Goal: Task Accomplishment & Management: Manage account settings

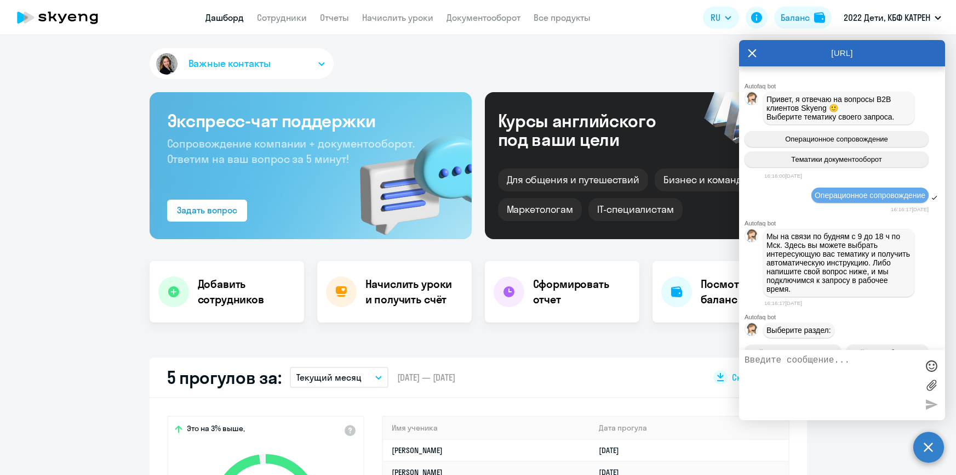
select select "30"
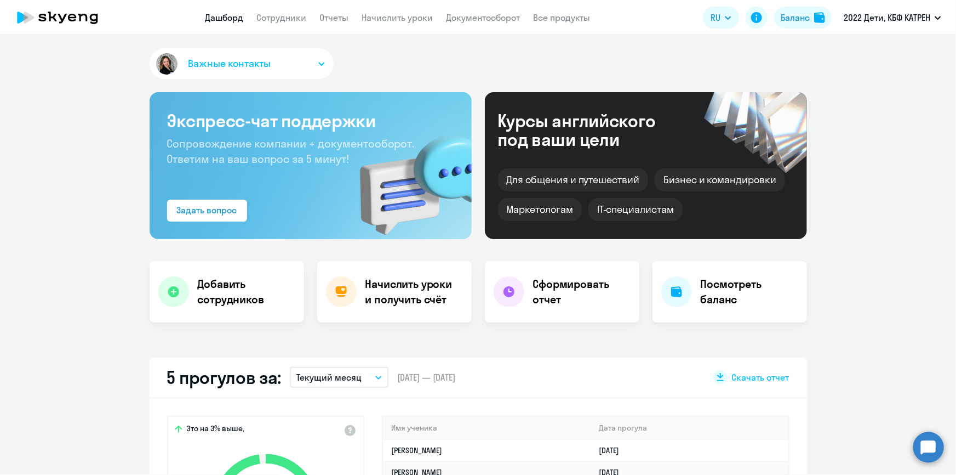
select select "30"
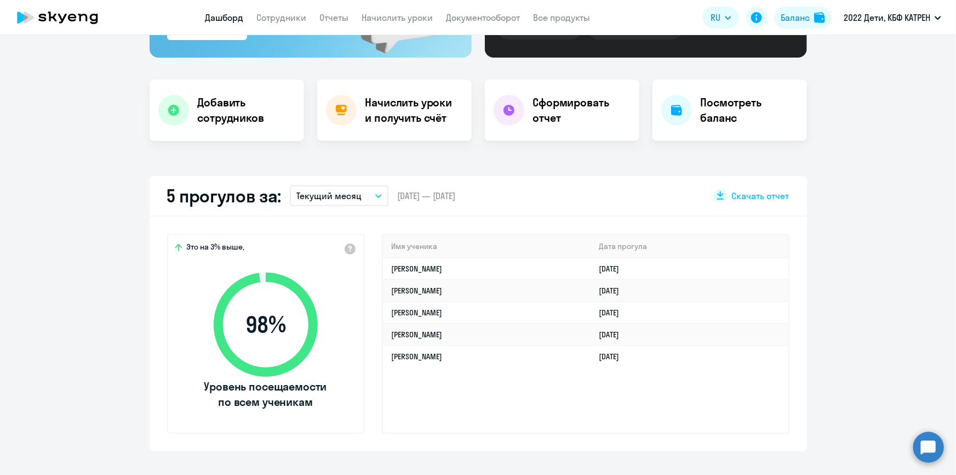
scroll to position [199, 0]
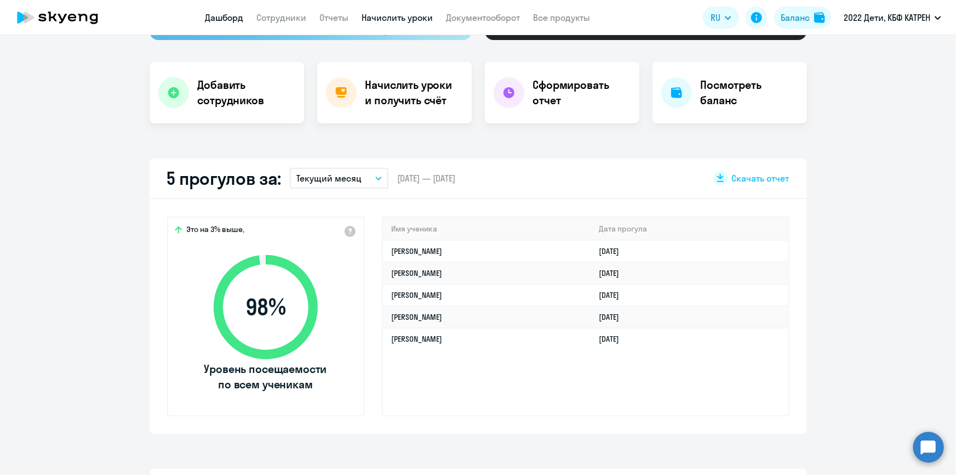
click at [376, 19] on link "Начислить уроки" at bounding box center [397, 17] width 71 height 11
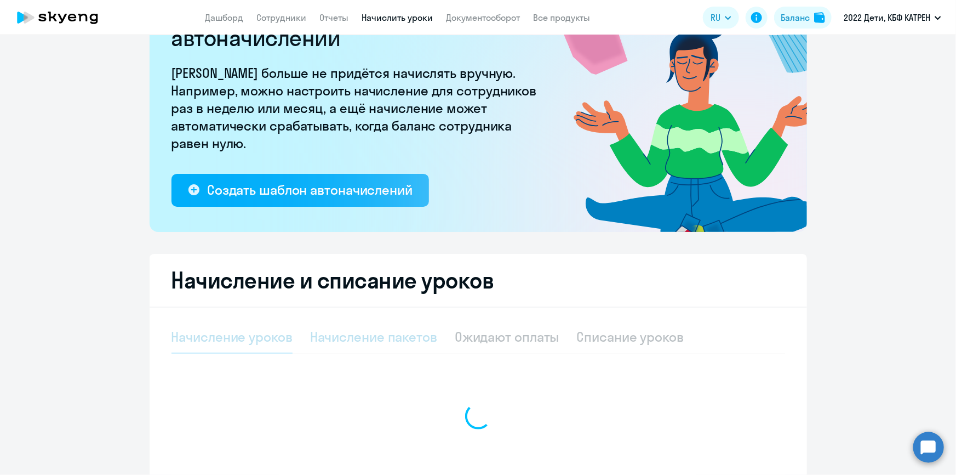
select select "10"
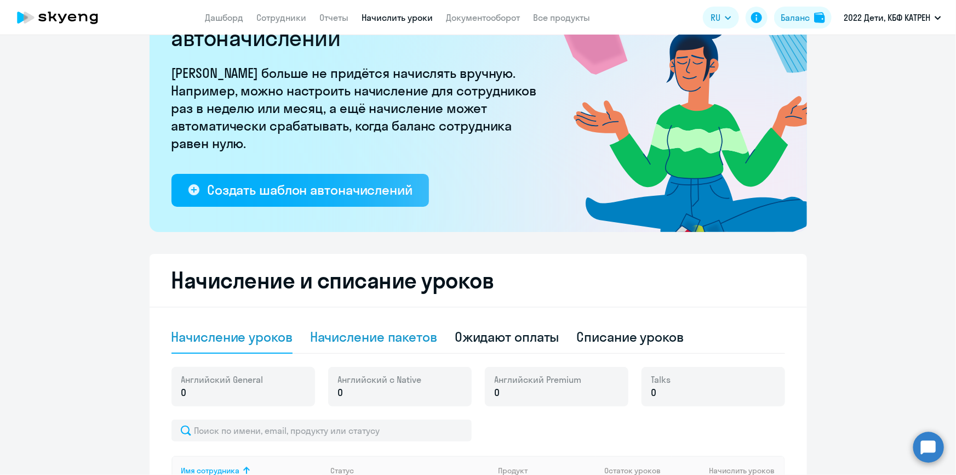
click at [373, 341] on div "Начисление пакетов" at bounding box center [373, 337] width 127 height 18
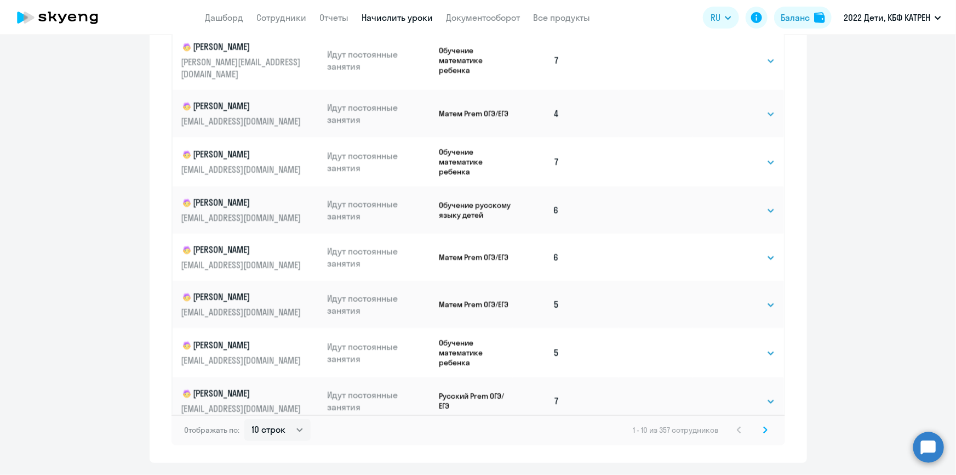
scroll to position [682, 0]
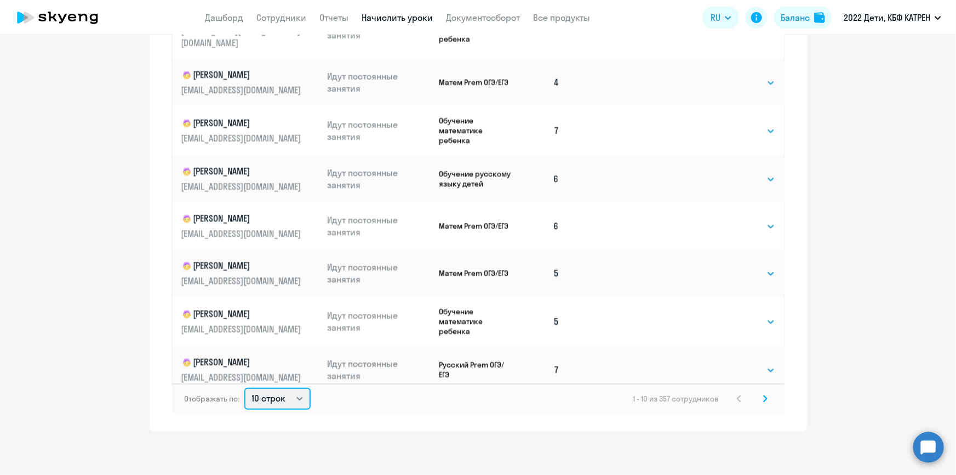
click at [294, 398] on select "10 строк 30 строк 50 строк" at bounding box center [277, 398] width 66 height 22
select select "50"
click at [244, 387] on select "10 строк 30 строк 50 строк" at bounding box center [277, 398] width 66 height 22
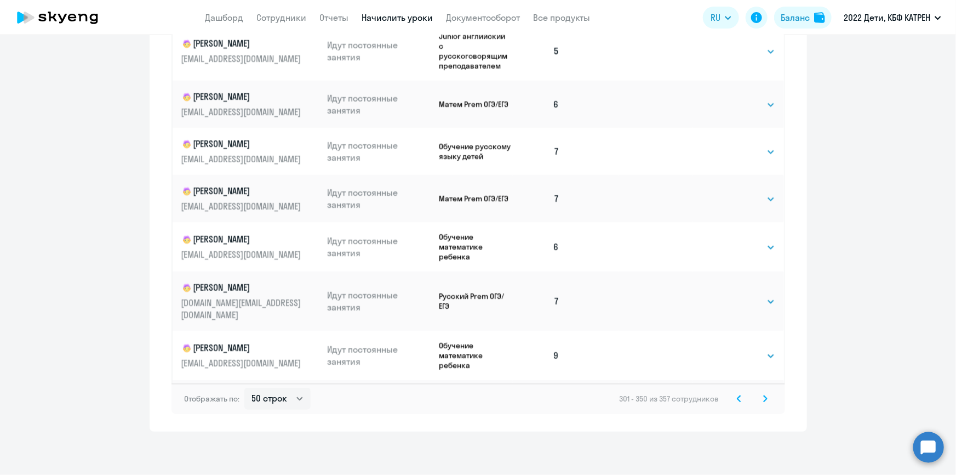
click at [738, 397] on icon at bounding box center [739, 398] width 3 height 6
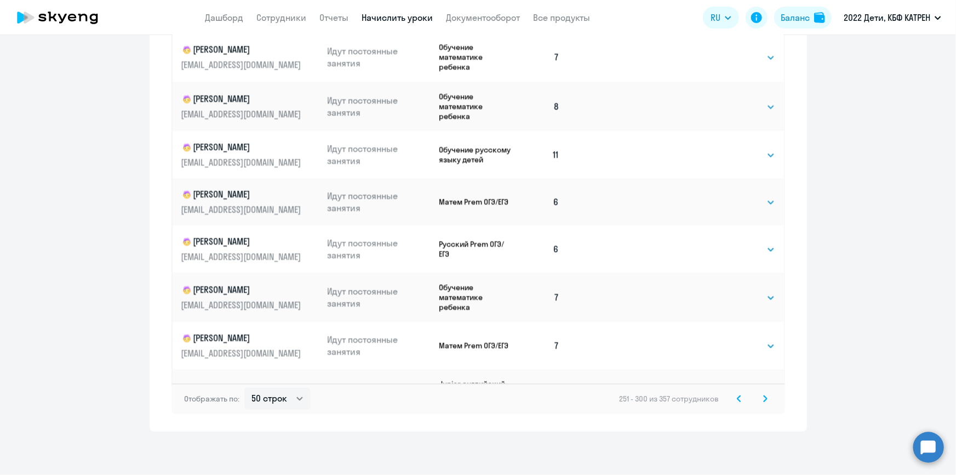
click at [733, 398] on svg-icon at bounding box center [739, 398] width 13 height 13
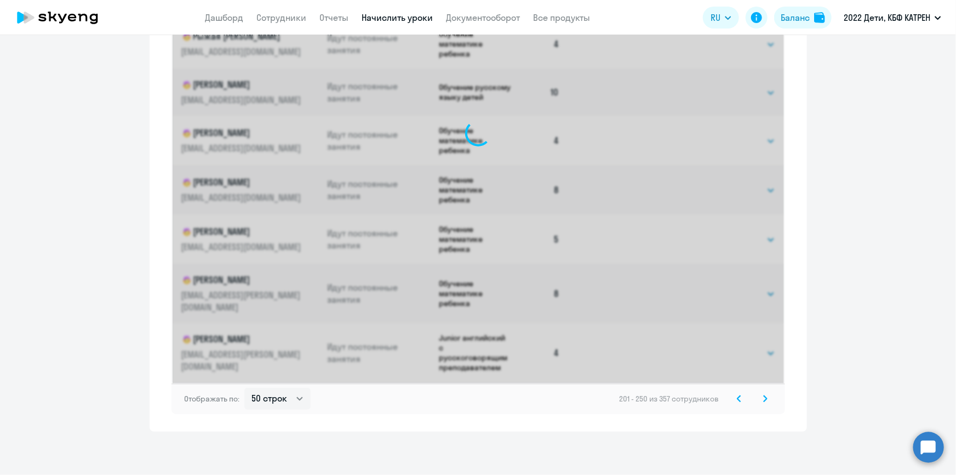
click at [733, 398] on svg-icon at bounding box center [739, 398] width 13 height 13
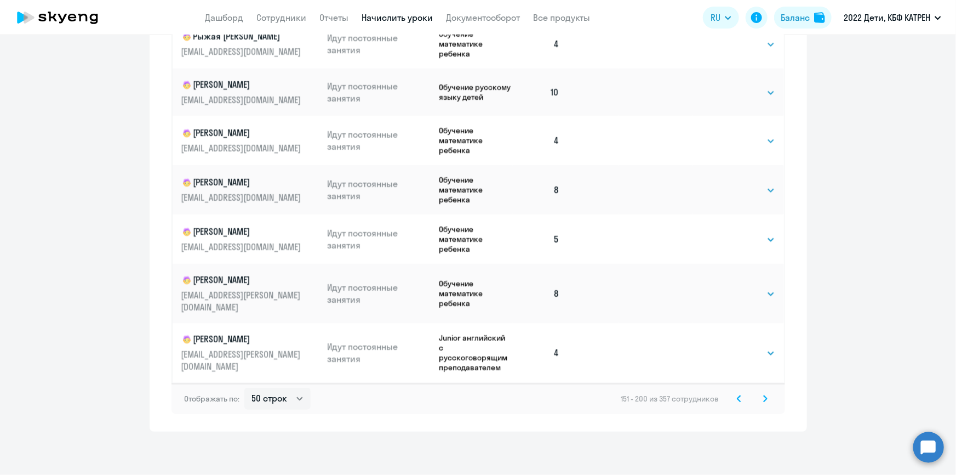
click at [733, 398] on svg-icon at bounding box center [739, 398] width 13 height 13
click at [732, 398] on div "1 - 50 из 357 сотрудников" at bounding box center [702, 398] width 140 height 13
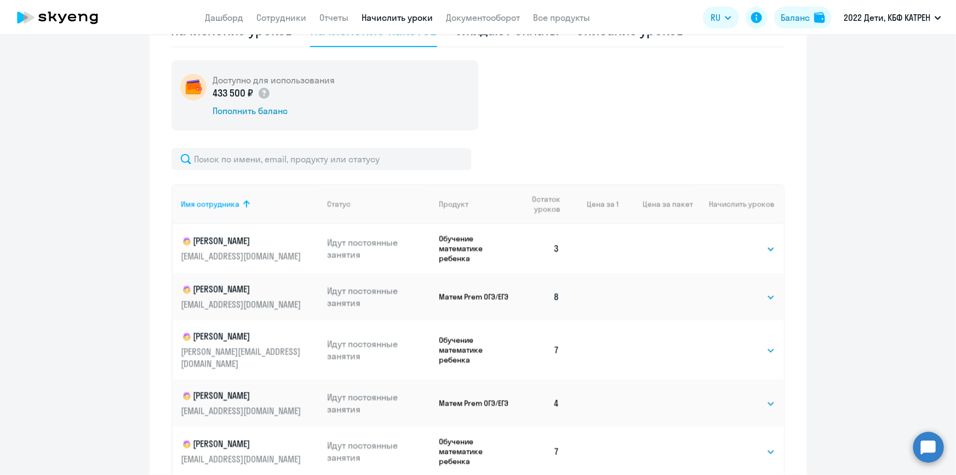
scroll to position [433, 0]
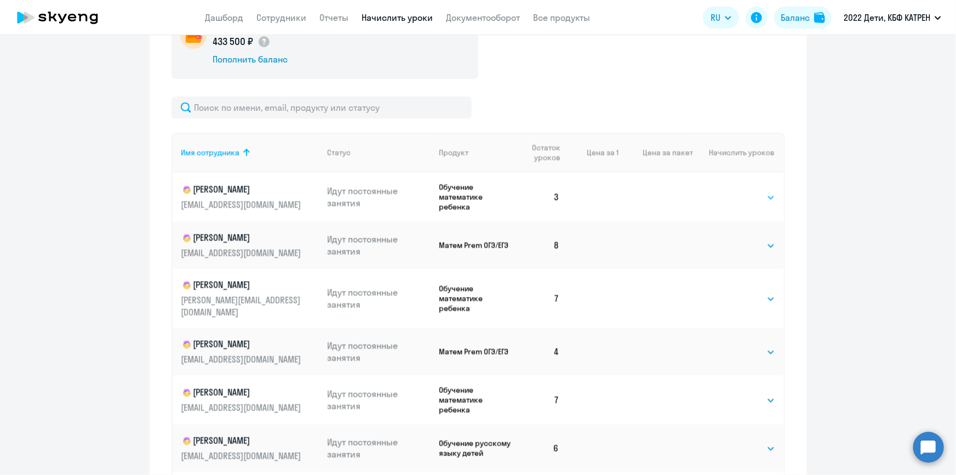
click at [757, 193] on select "Выбрать 4 8 16 32 64 128" at bounding box center [753, 197] width 45 height 13
select select "4"
click at [731, 191] on select "Выбрать 4 8 16 32 64 128" at bounding box center [753, 197] width 45 height 13
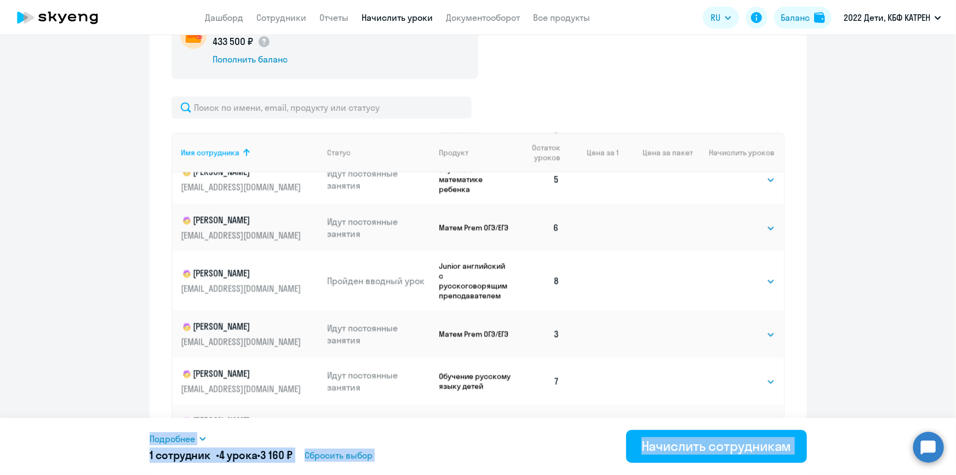
scroll to position [1943, 0]
click at [760, 327] on select "Выбрать 4 8 16 32 64 128" at bounding box center [753, 333] width 45 height 13
select select "4"
click at [731, 327] on select "Выбрать 4 8 16 32 64 128" at bounding box center [753, 333] width 45 height 13
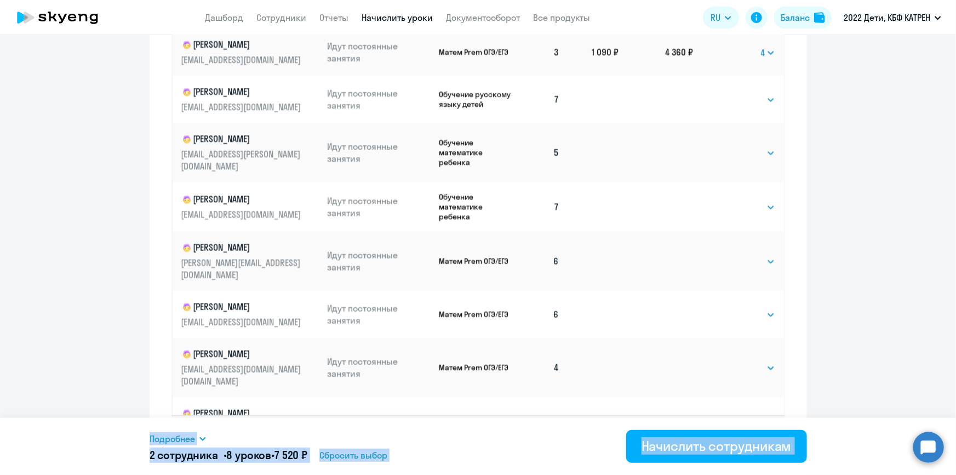
scroll to position [682, 0]
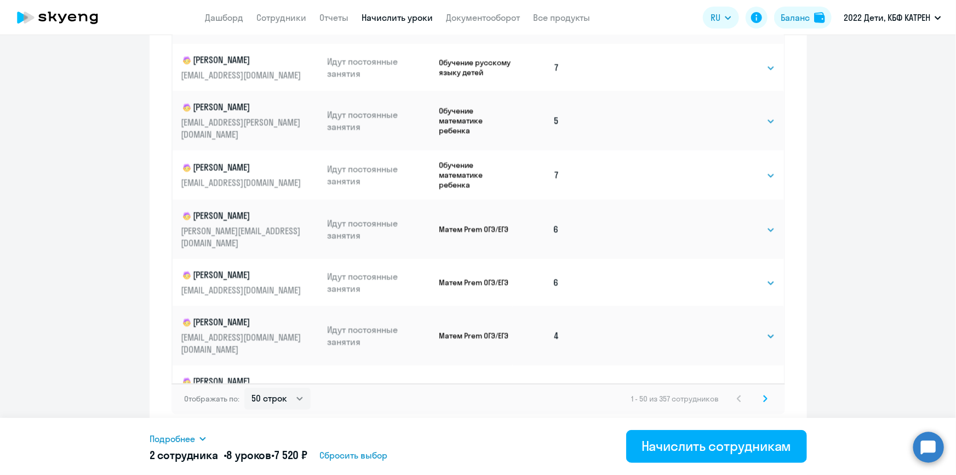
click at [764, 397] on icon at bounding box center [765, 398] width 3 height 6
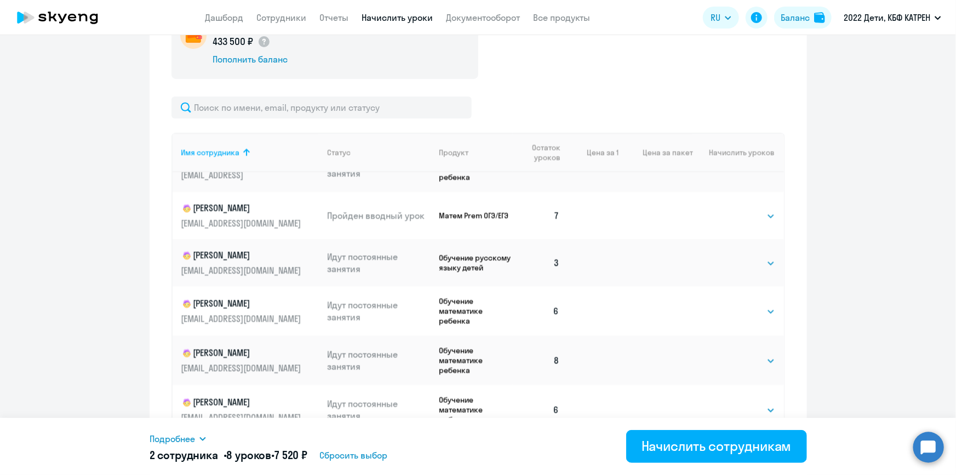
scroll to position [99, 0]
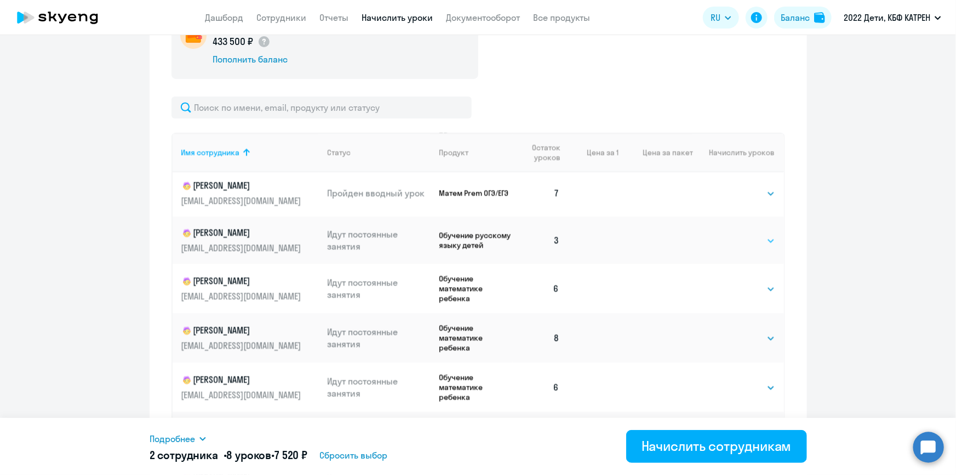
click at [763, 239] on select "Выбрать 4 8 16 32 64 128" at bounding box center [753, 240] width 45 height 13
select select "4"
click at [731, 234] on select "Выбрать 4 8 16 32 64 128" at bounding box center [753, 240] width 45 height 13
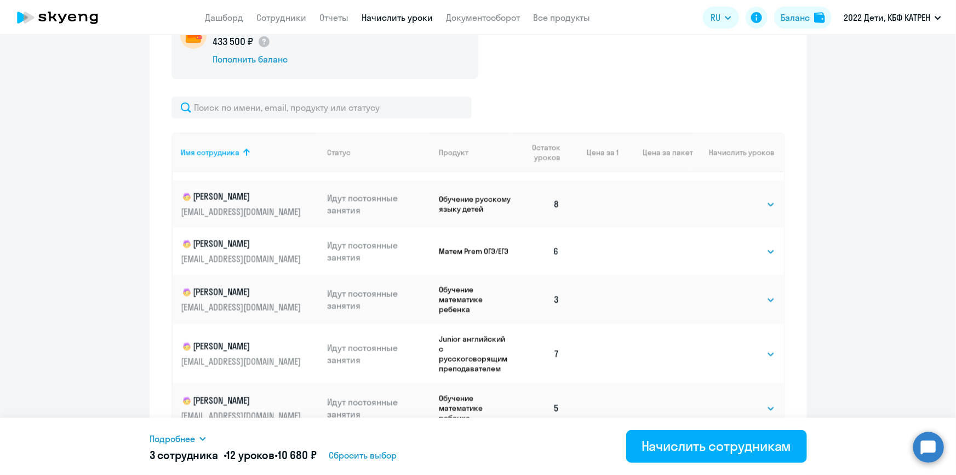
scroll to position [349, 0]
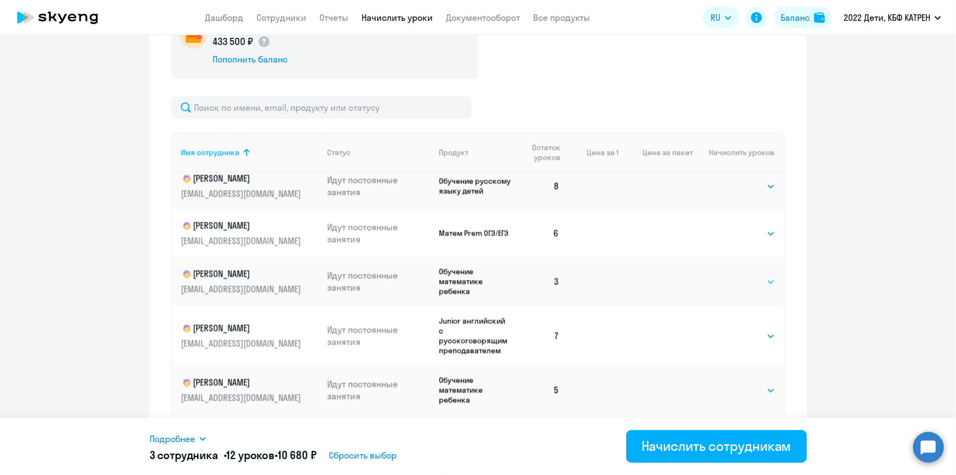
click at [760, 284] on select "Выбрать 4 8 16 32 64 128" at bounding box center [753, 281] width 45 height 13
select select "4"
click at [731, 277] on select "Выбрать 4 8 16 32 64 128" at bounding box center [753, 281] width 45 height 13
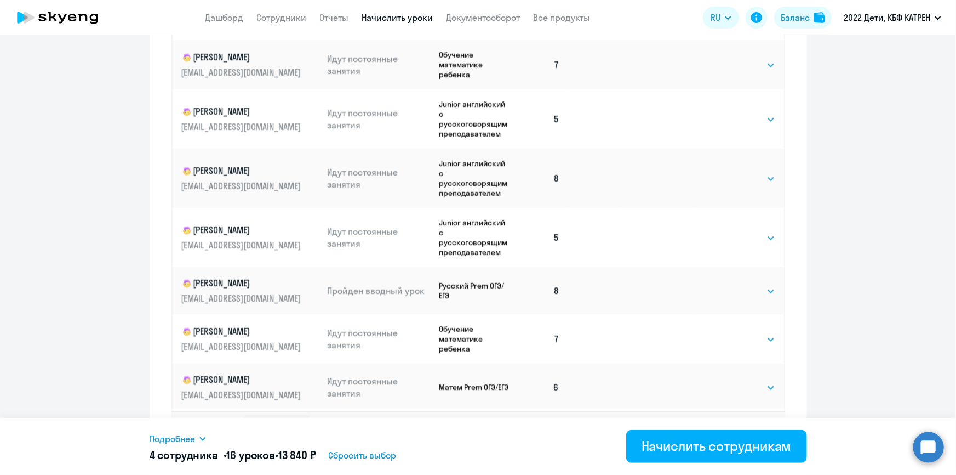
scroll to position [682, 0]
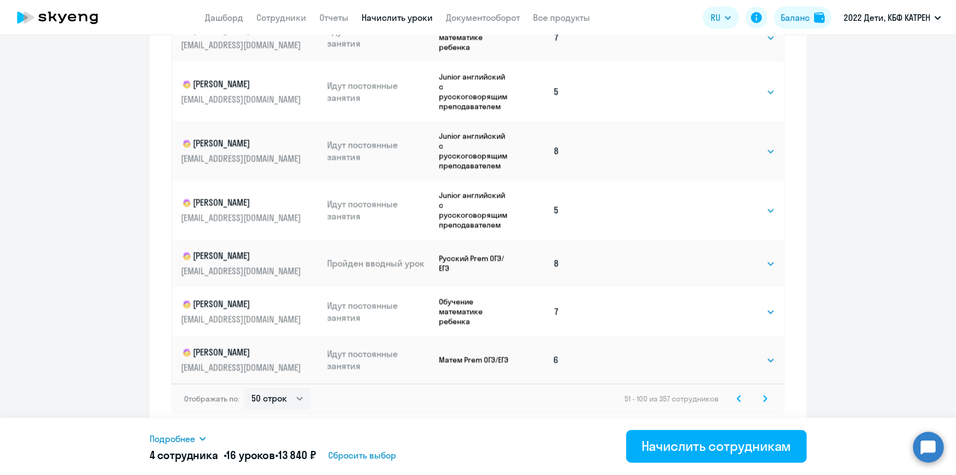
click at [763, 395] on icon at bounding box center [765, 399] width 4 height 8
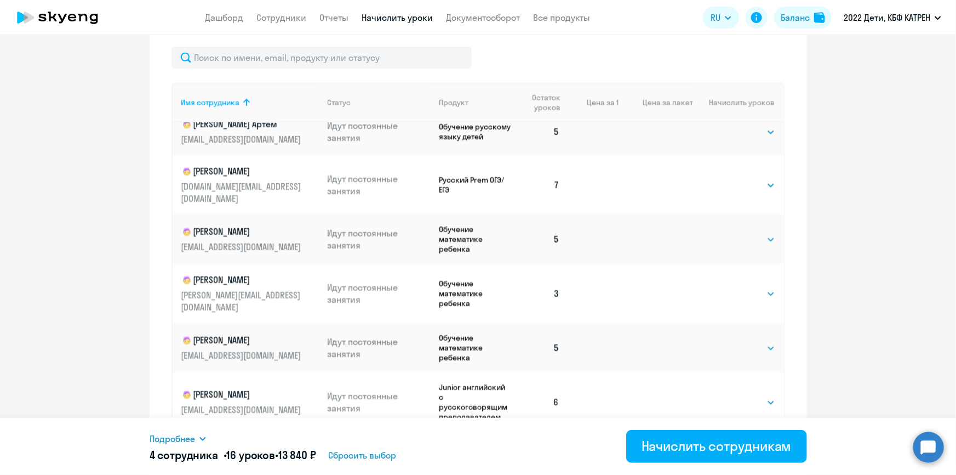
scroll to position [498, 0]
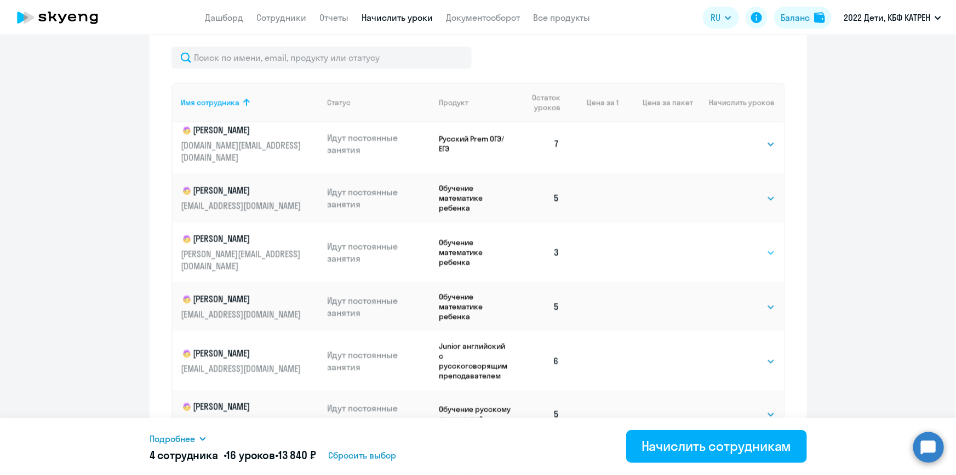
drag, startPoint x: 761, startPoint y: 234, endPoint x: 755, endPoint y: 236, distance: 6.8
click at [761, 246] on select "Выбрать 4 8 16 32 64 128" at bounding box center [753, 252] width 45 height 13
select select "4"
click at [731, 246] on select "Выбрать 4 8 16 32 64 128" at bounding box center [753, 252] width 45 height 13
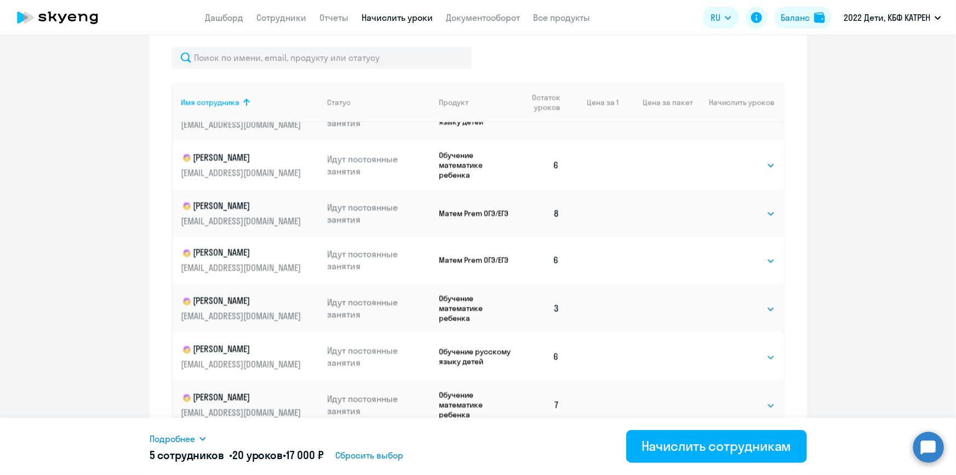
scroll to position [897, 0]
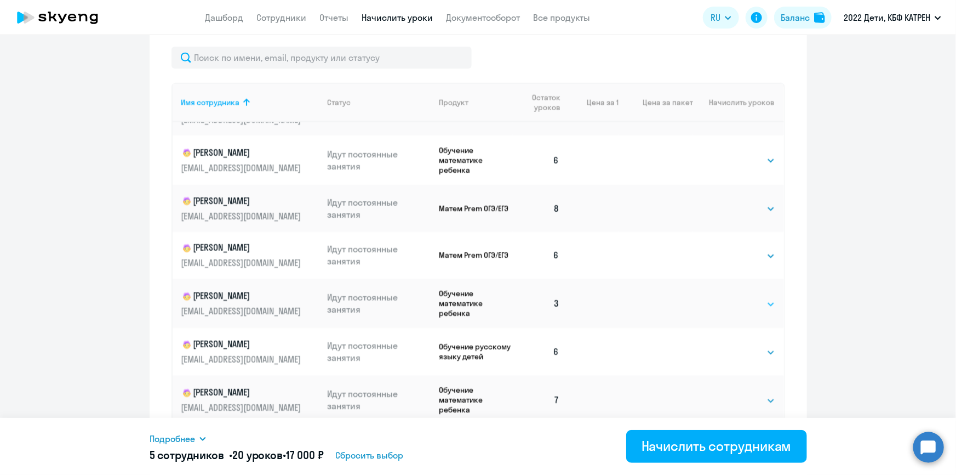
click at [758, 298] on select "Выбрать 4 8 16 32 64 128" at bounding box center [753, 304] width 45 height 13
select select "4"
click at [731, 298] on select "Выбрать 4 8 16 32 64 128" at bounding box center [753, 304] width 45 height 13
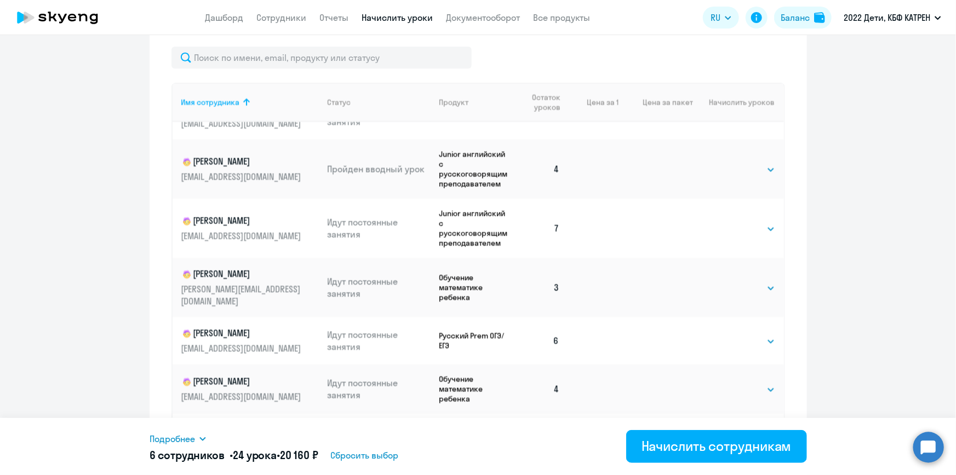
scroll to position [1345, 0]
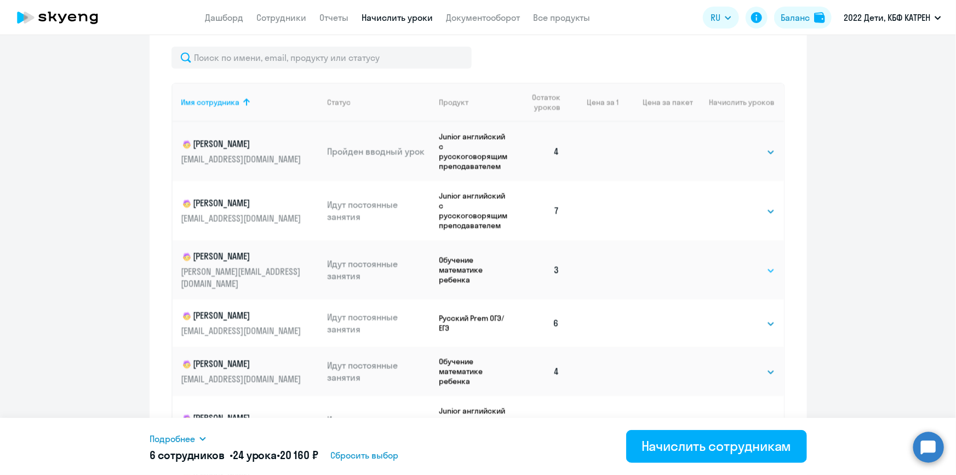
click at [761, 264] on select "Выбрать 4 8 16 32 64 128" at bounding box center [753, 270] width 45 height 13
select select "4"
click at [731, 264] on select "Выбрать 4 8 16 32 64 128" at bounding box center [753, 270] width 45 height 13
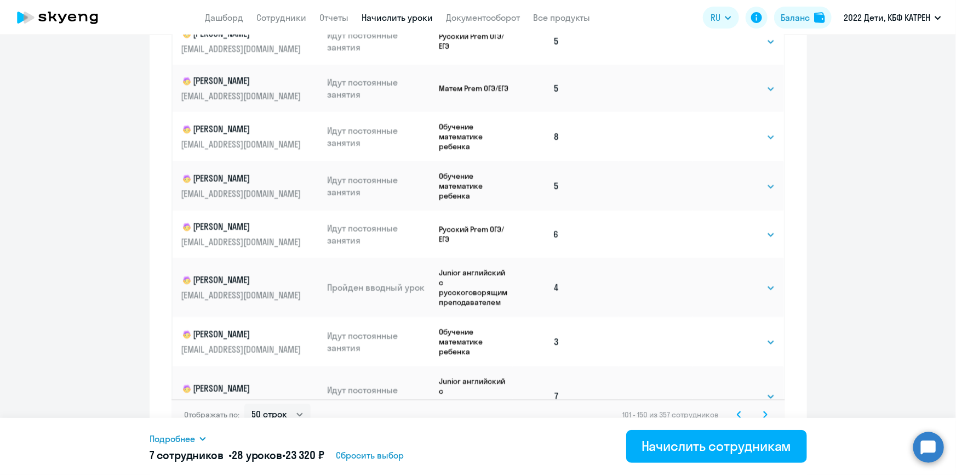
scroll to position [682, 0]
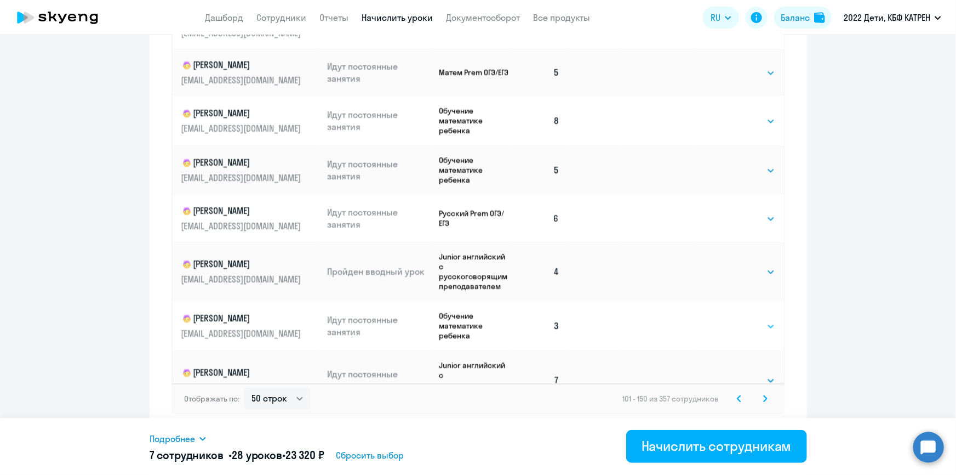
click at [756, 320] on select "Выбрать 4 8 16 32 64 128" at bounding box center [753, 326] width 45 height 13
select select "4"
click at [731, 320] on select "Выбрать 4 8 16 32 64 128" at bounding box center [753, 326] width 45 height 13
click at [763, 400] on icon at bounding box center [765, 399] width 4 height 8
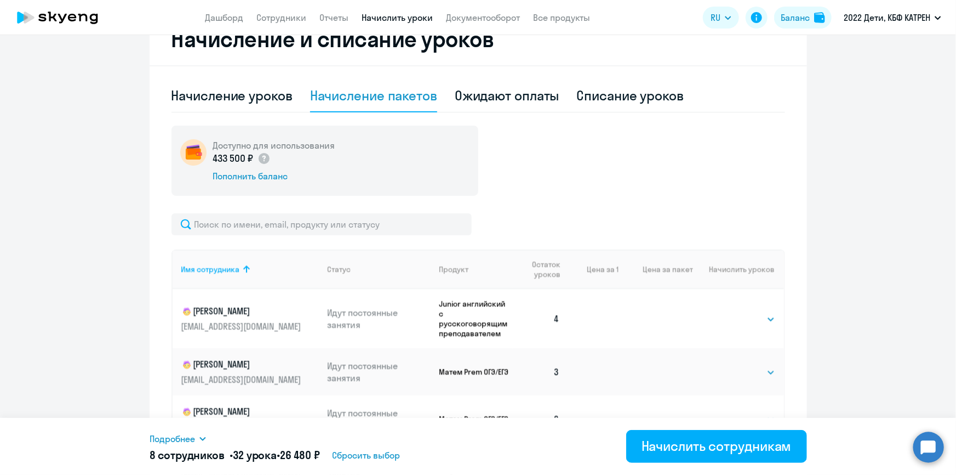
scroll to position [334, 0]
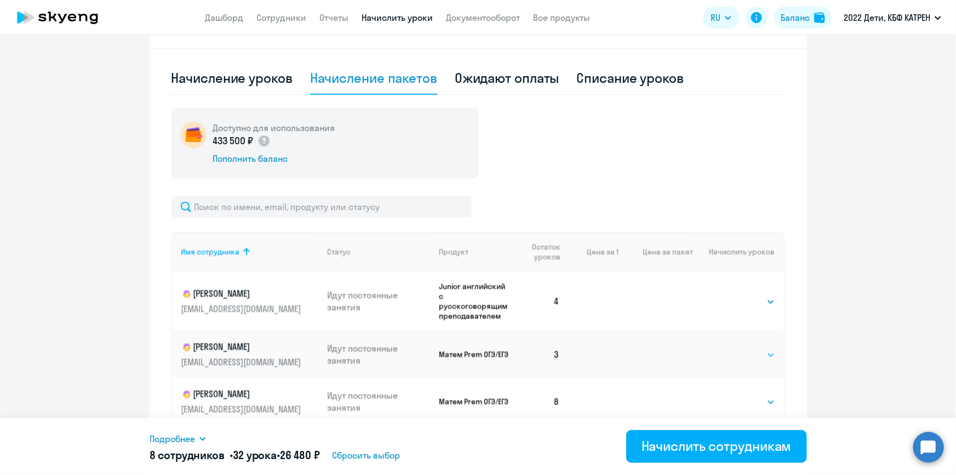
click at [751, 357] on select "Выбрать 4 8 16 32 64 128" at bounding box center [753, 354] width 45 height 13
select select "4"
click at [731, 348] on select "Выбрать 4 8 16 32 64 128" at bounding box center [753, 354] width 45 height 13
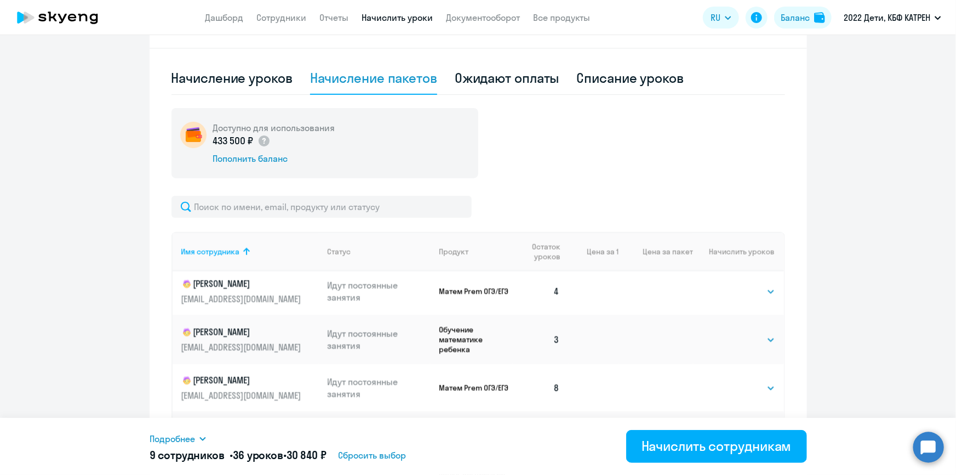
scroll to position [797, 0]
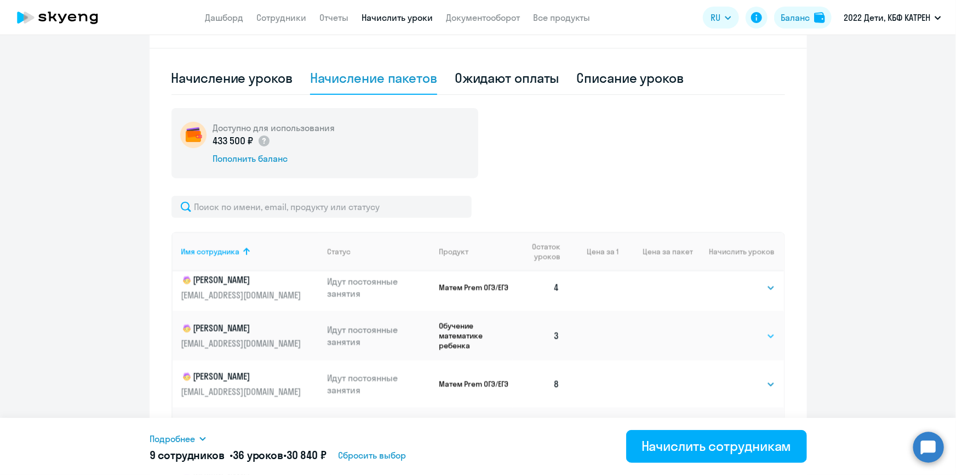
click at [754, 338] on select "Выбрать 4 8 16 32 64 128" at bounding box center [753, 335] width 45 height 13
select select "4"
click at [731, 333] on select "Выбрать 4 8 16 32 64 128" at bounding box center [753, 335] width 45 height 13
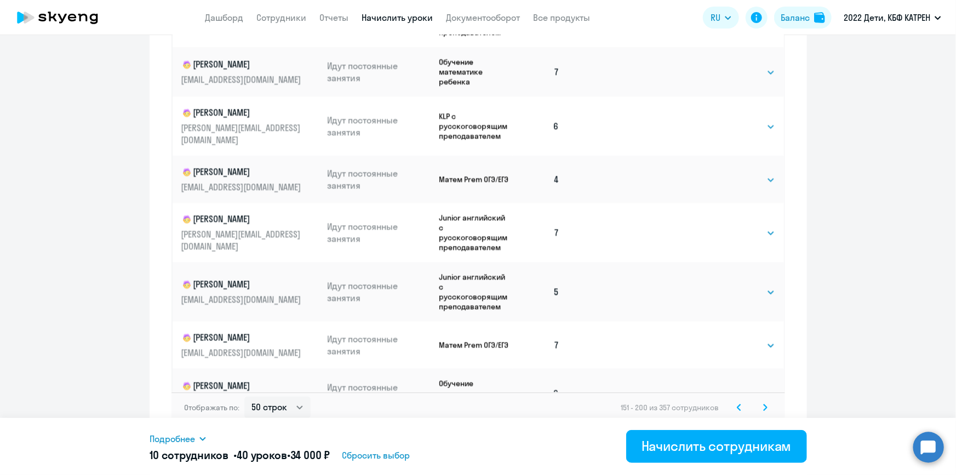
scroll to position [682, 0]
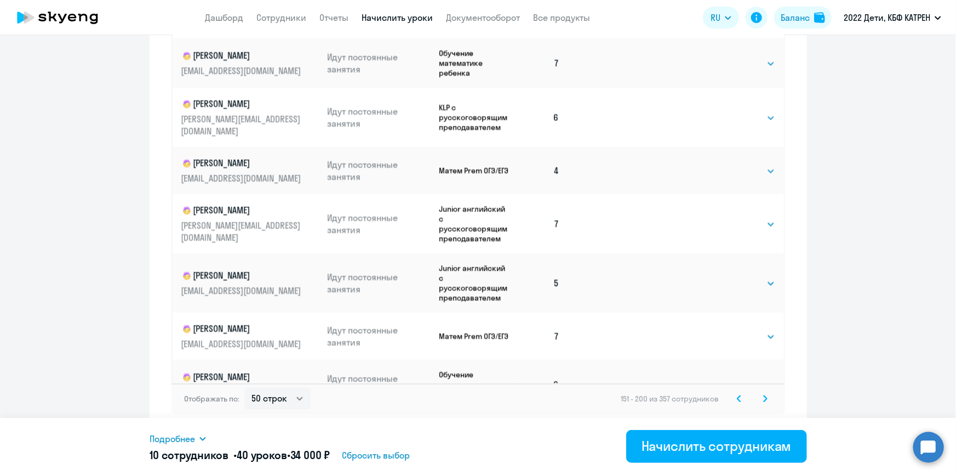
click at [763, 400] on icon at bounding box center [765, 399] width 4 height 8
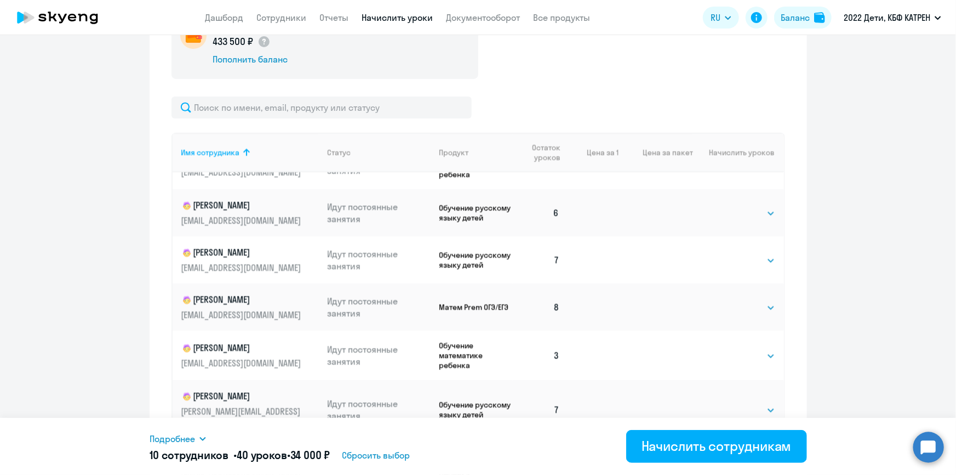
scroll to position [49, 0]
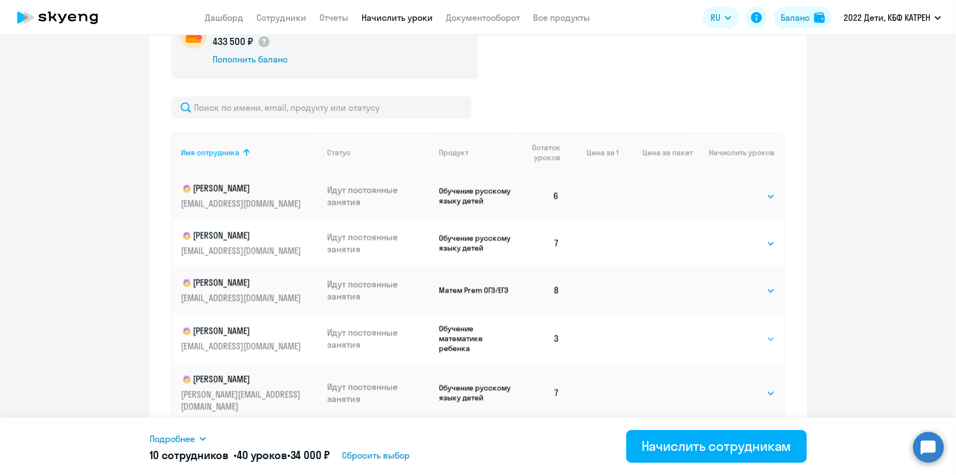
click at [751, 336] on select "Выбрать 4 8 16 32 64 128" at bounding box center [753, 338] width 45 height 13
select select "4"
click at [731, 335] on select "Выбрать 4 8 16 32 64 128" at bounding box center [753, 338] width 45 height 13
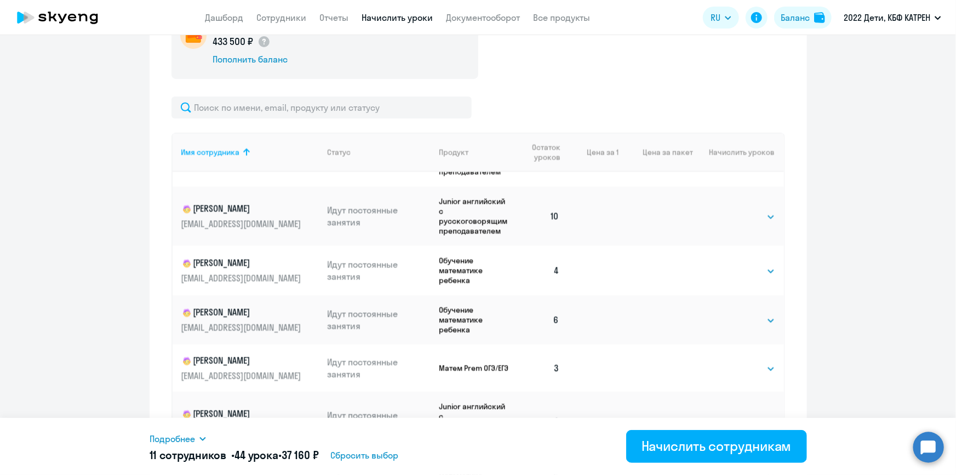
scroll to position [1345, 0]
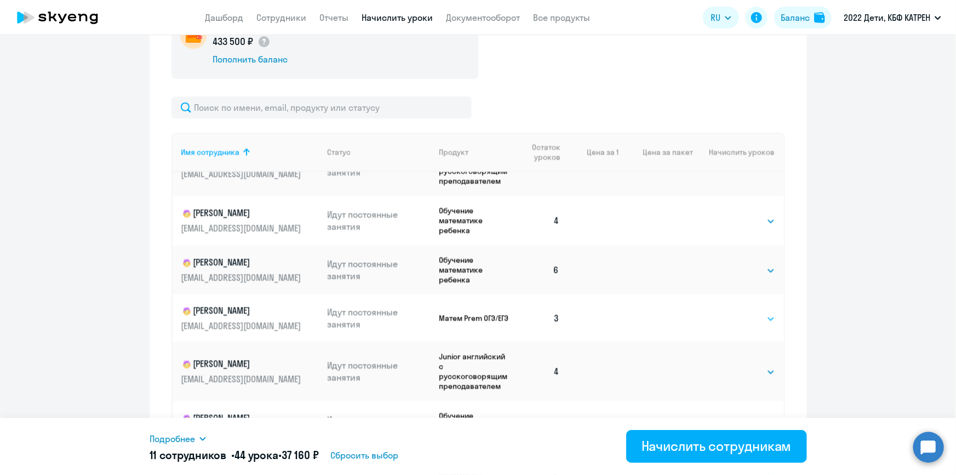
click at [756, 312] on select "Выбрать 4 8 16 32 64 128" at bounding box center [753, 318] width 45 height 13
select select "4"
click at [731, 312] on select "Выбрать 4 8 16 32 64 128" at bounding box center [753, 318] width 45 height 13
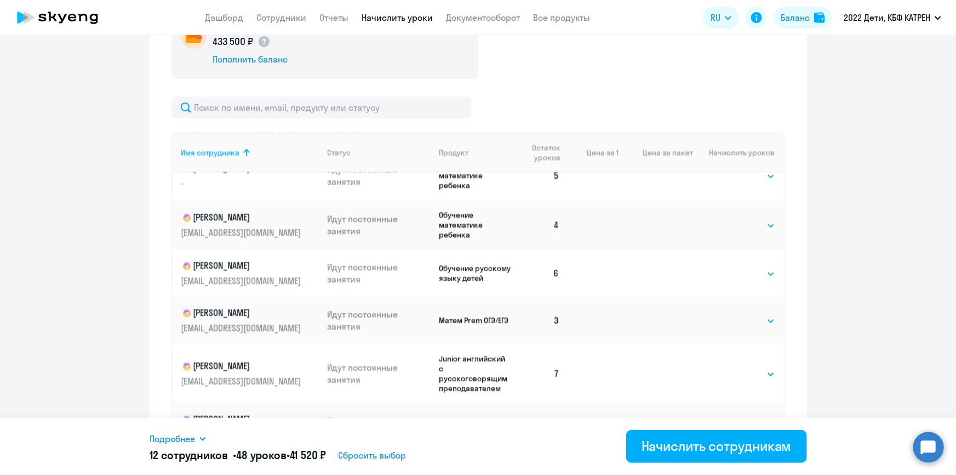
scroll to position [1743, 0]
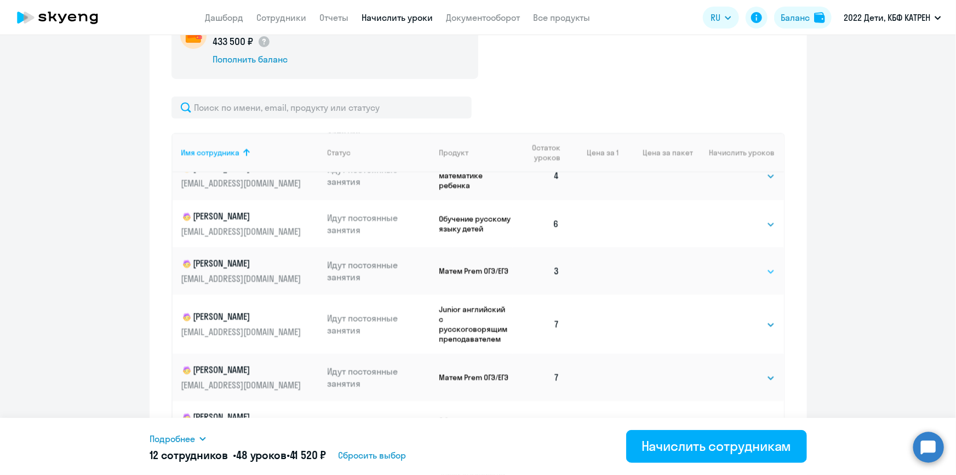
click at [748, 265] on select "Выбрать 4 8 16 32 64 128" at bounding box center [753, 271] width 45 height 13
select select "4"
click at [731, 265] on select "Выбрать 4 8 16 32 64 128" at bounding box center [753, 271] width 45 height 13
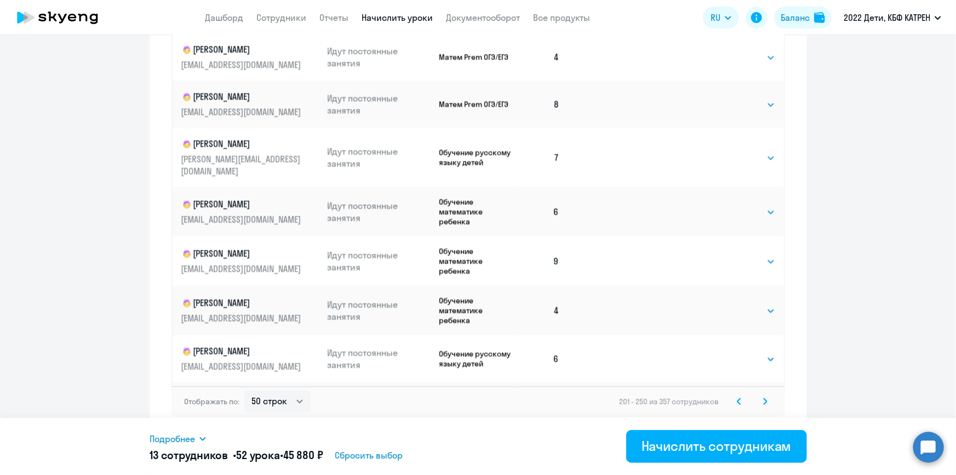
scroll to position [682, 0]
click at [764, 400] on icon at bounding box center [765, 398] width 3 height 6
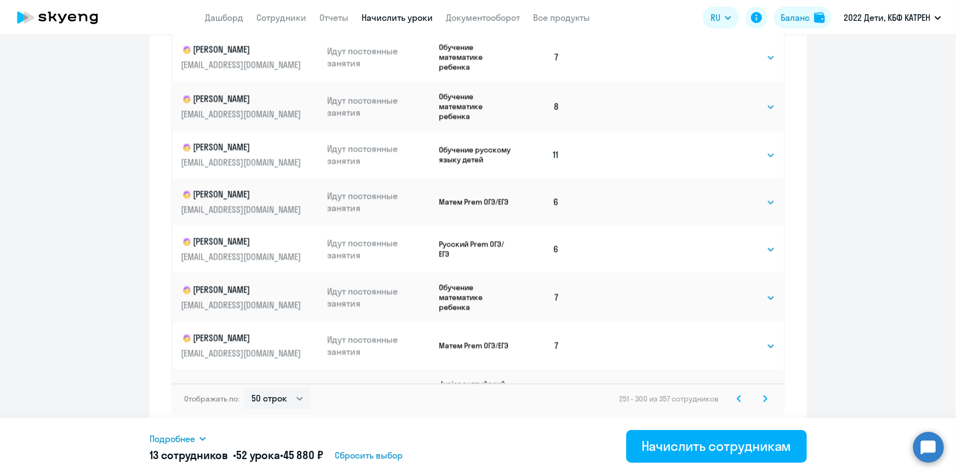
click at [737, 392] on select "Выбрать 4 8 16 32 64 128" at bounding box center [753, 398] width 45 height 13
select select "4"
click at [731, 392] on select "Выбрать 4 8 16 32 64 128" at bounding box center [753, 398] width 45 height 13
click at [763, 396] on icon at bounding box center [765, 399] width 4 height 8
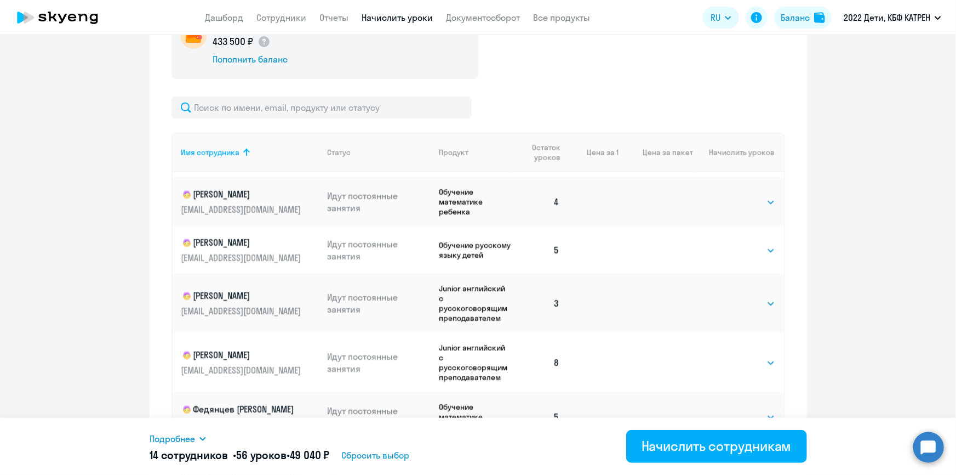
scroll to position [647, 0]
click at [731, 295] on select "Выбрать 4 8 16 32 64 128" at bounding box center [753, 301] width 45 height 13
select select "4"
click at [731, 295] on select "Выбрать 4 8 16 32 64 128" at bounding box center [753, 301] width 45 height 13
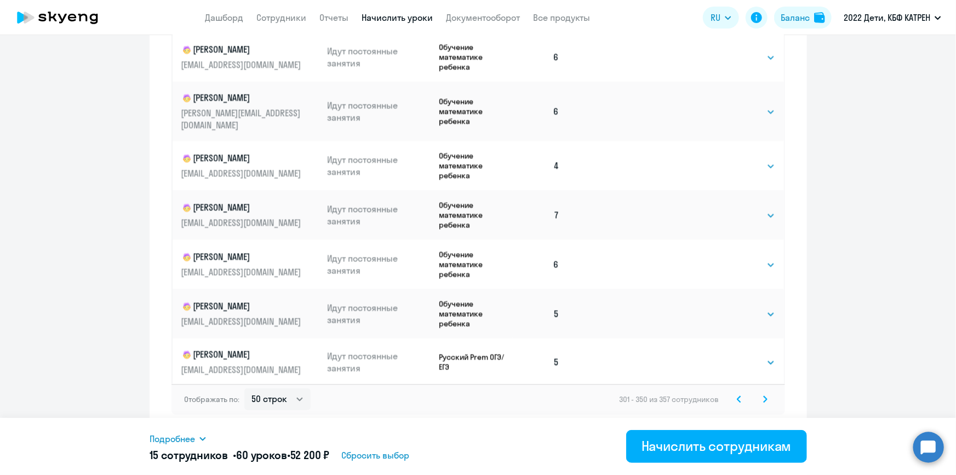
scroll to position [682, 0]
click at [764, 399] on svg-icon at bounding box center [765, 398] width 13 height 13
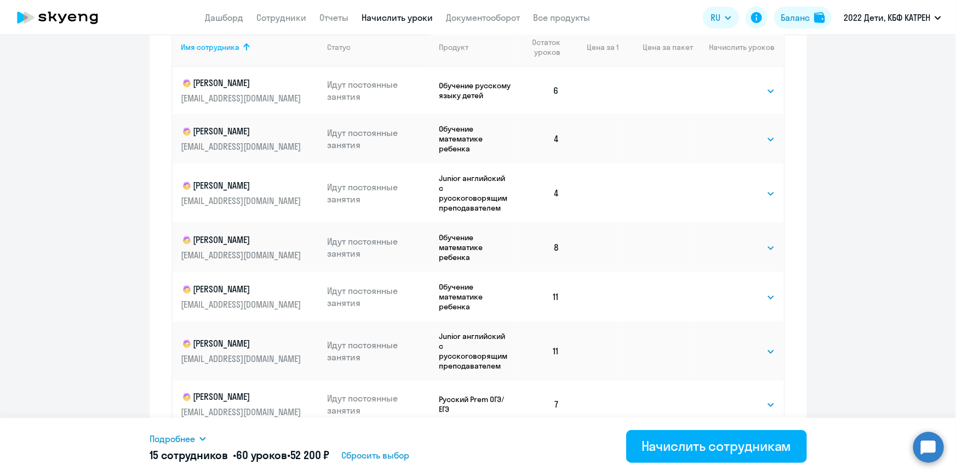
scroll to position [581, 0]
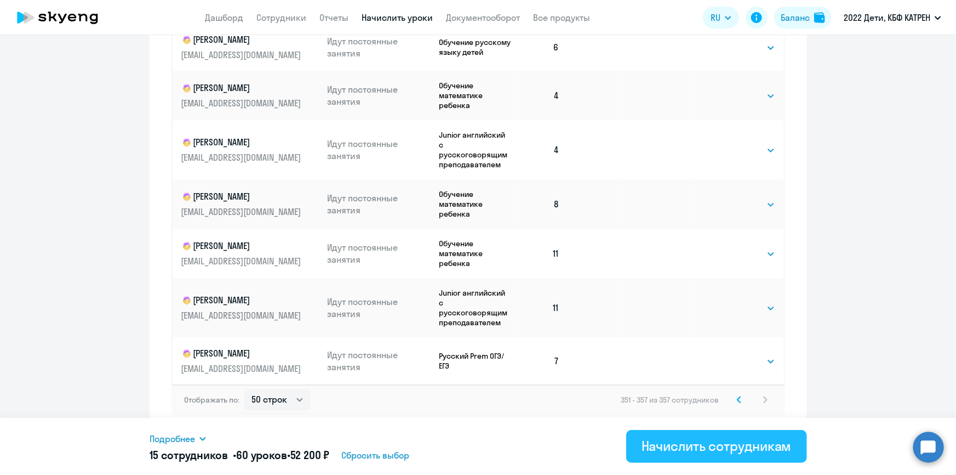
click at [670, 445] on div "Начислить сотрудникам" at bounding box center [717, 446] width 150 height 18
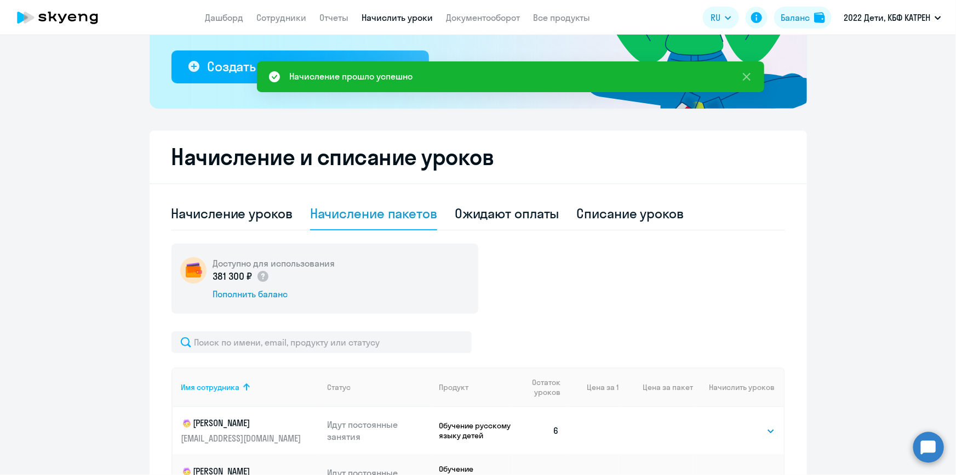
scroll to position [199, 0]
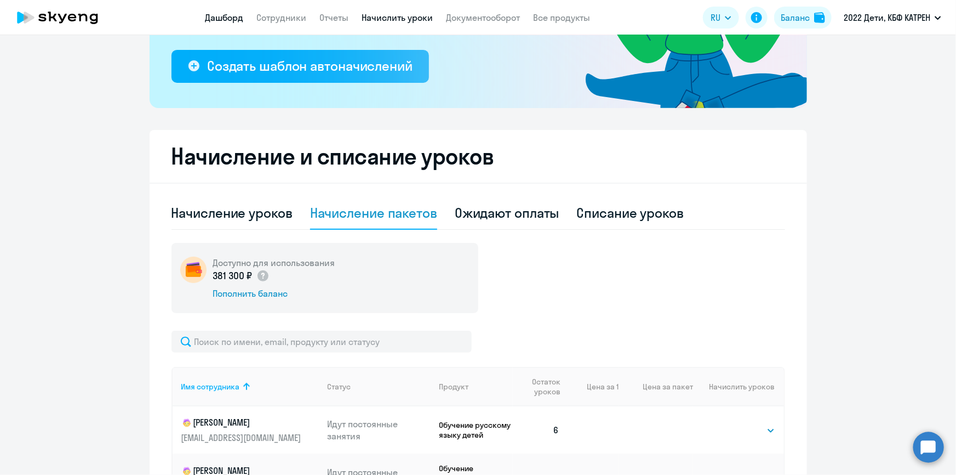
click at [226, 20] on link "Дашборд" at bounding box center [225, 17] width 38 height 11
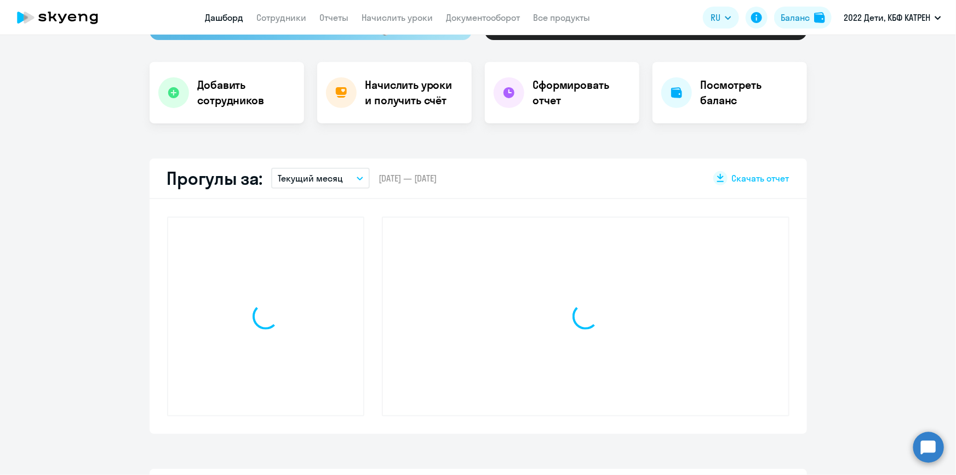
scroll to position [276, 0]
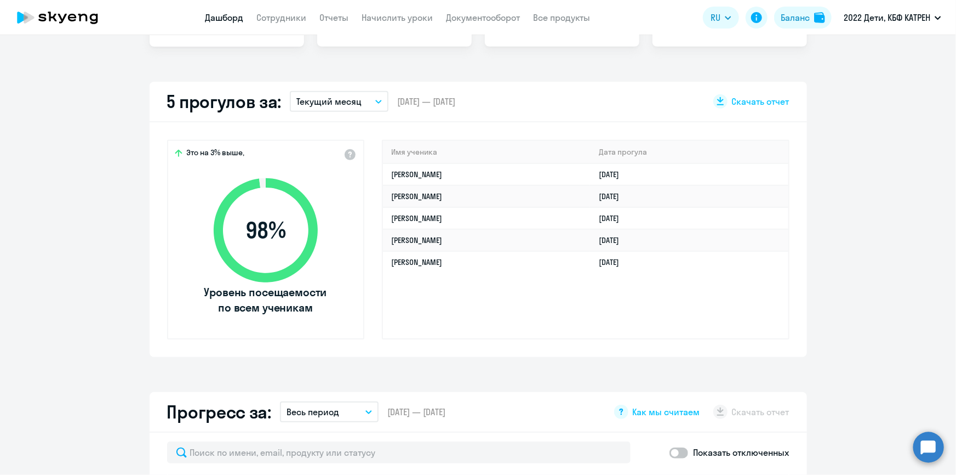
select select "30"
click at [923, 442] on circle at bounding box center [929, 446] width 31 height 31
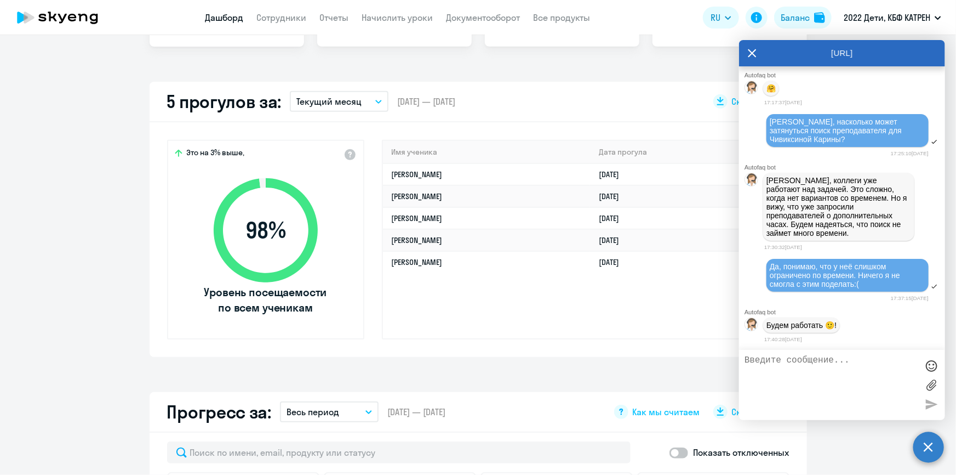
scroll to position [45360, 0]
click at [266, 15] on link "Сотрудники" at bounding box center [282, 17] width 50 height 11
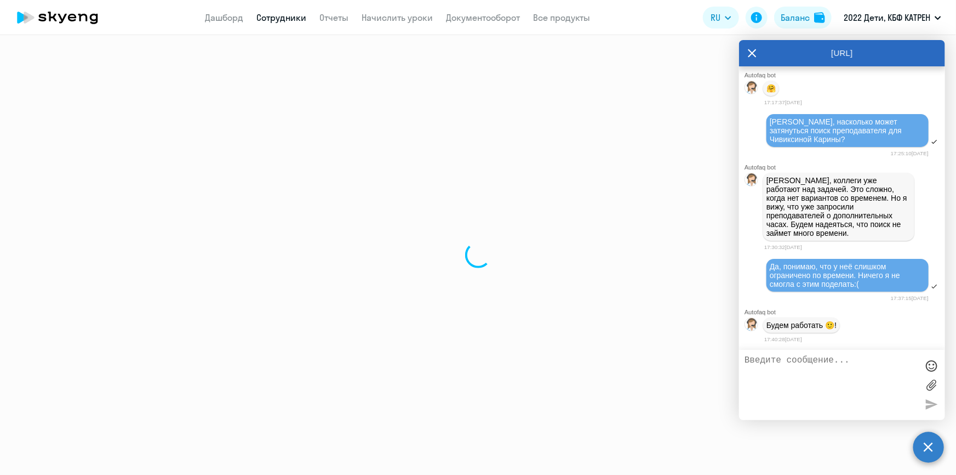
select select "30"
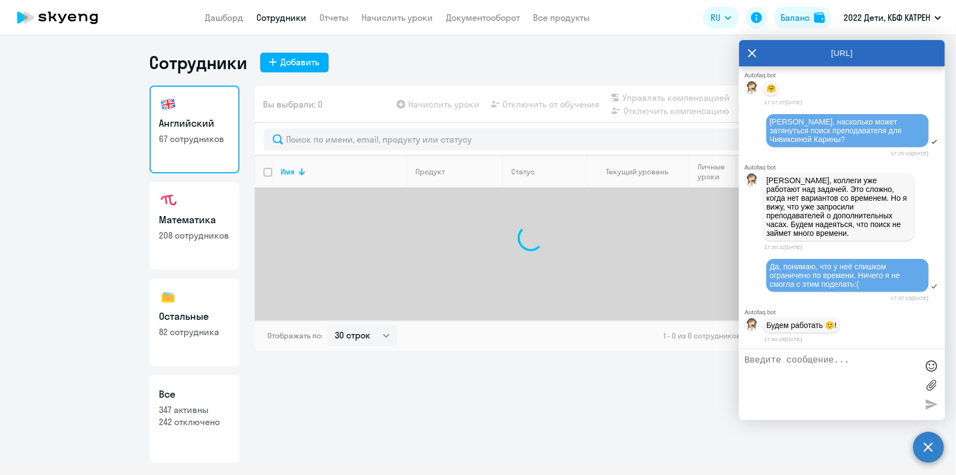
drag, startPoint x: 206, startPoint y: 429, endPoint x: 248, endPoint y: 390, distance: 57.4
click at [207, 429] on link "Все 347 активны 242 отключено" at bounding box center [195, 419] width 90 height 88
select select "30"
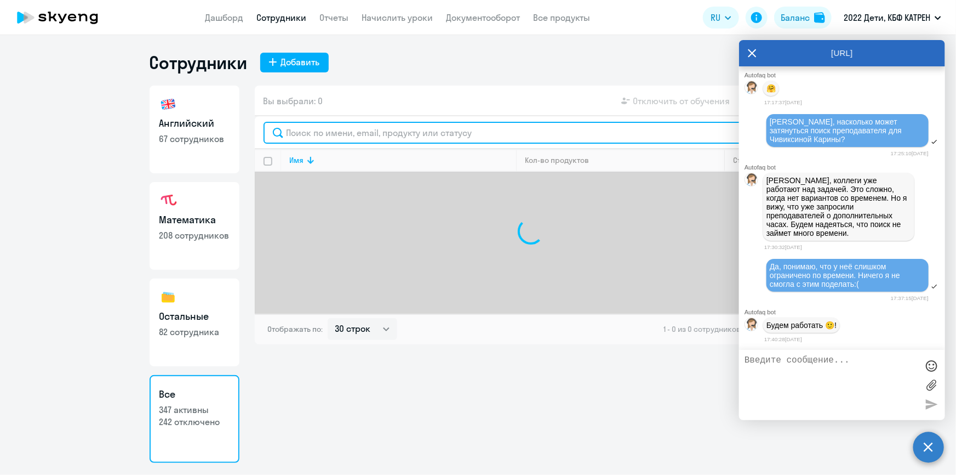
click at [384, 129] on input "text" at bounding box center [531, 133] width 535 height 22
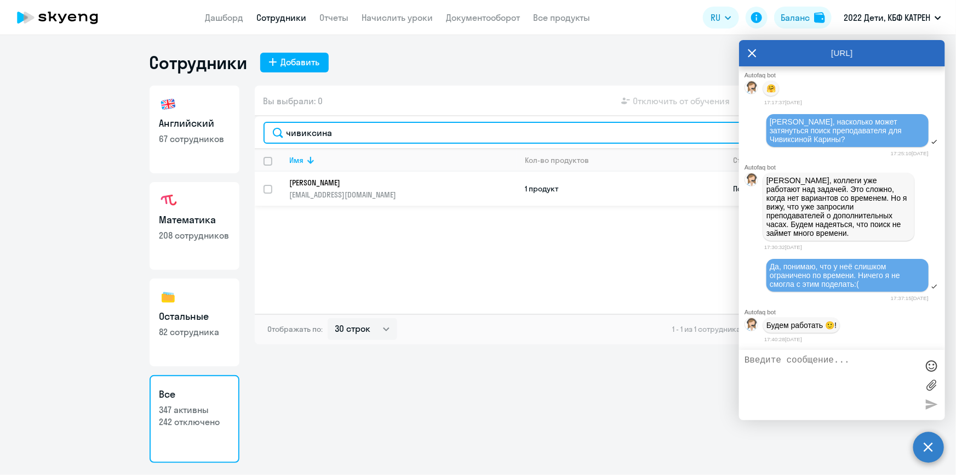
type input "чивиксина"
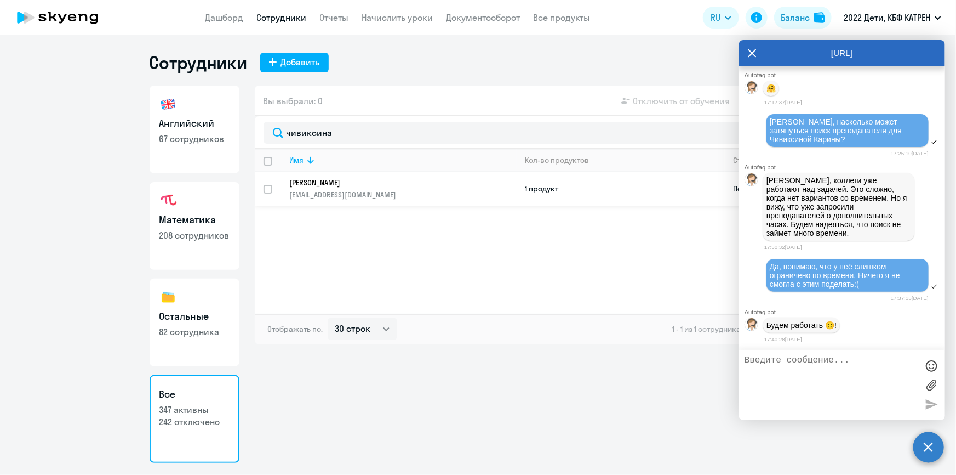
click at [343, 185] on p "[PERSON_NAME]" at bounding box center [396, 183] width 212 height 10
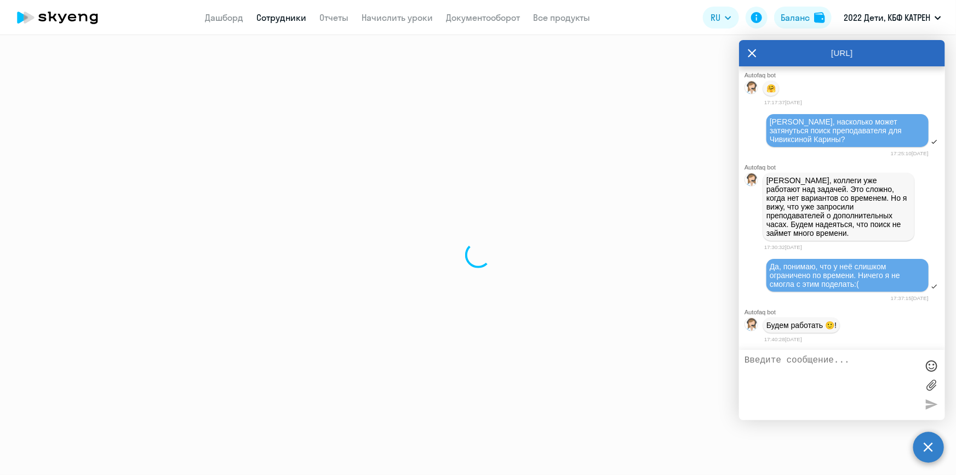
select select "math"
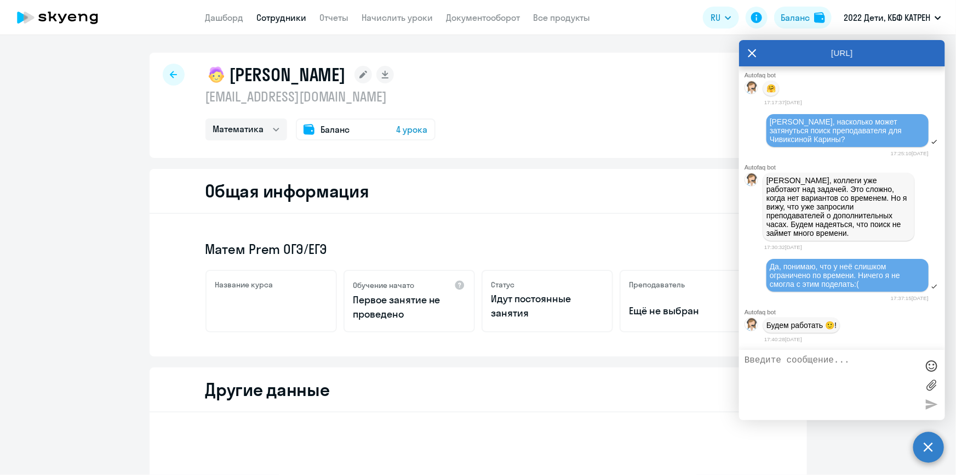
click at [275, 17] on link "Сотрудники" at bounding box center [282, 17] width 50 height 11
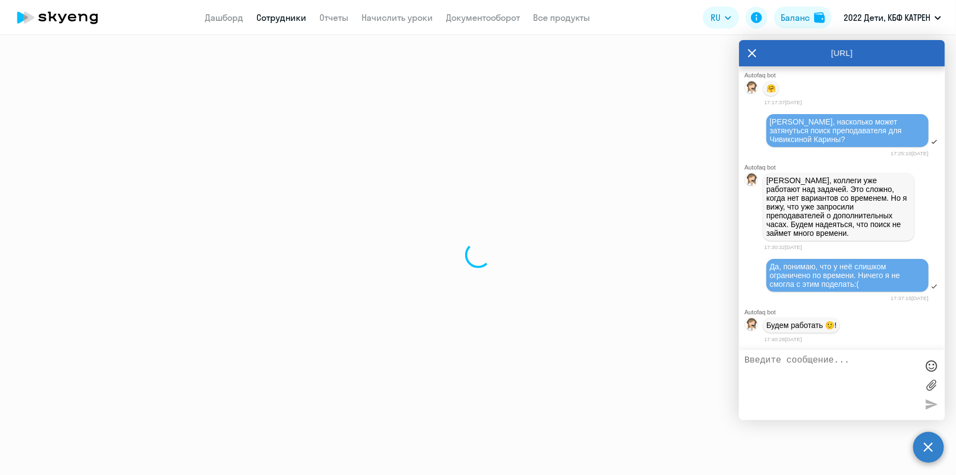
select select "30"
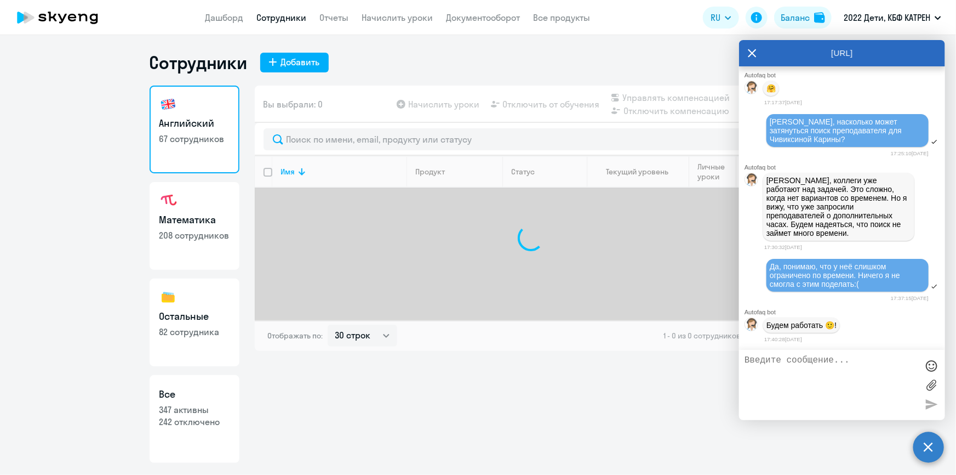
drag, startPoint x: 202, startPoint y: 420, endPoint x: 217, endPoint y: 401, distance: 24.1
click at [203, 421] on p "242 отключено" at bounding box center [194, 421] width 70 height 12
select select "30"
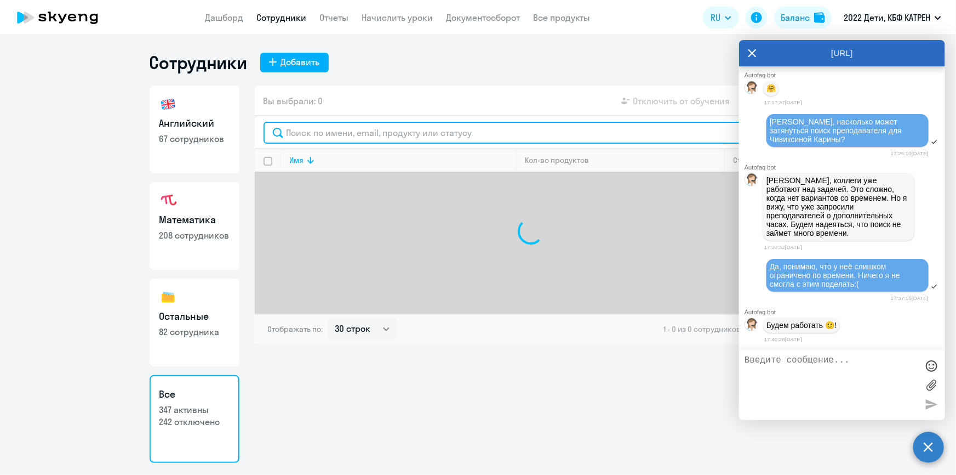
click at [336, 133] on input "text" at bounding box center [531, 133] width 535 height 22
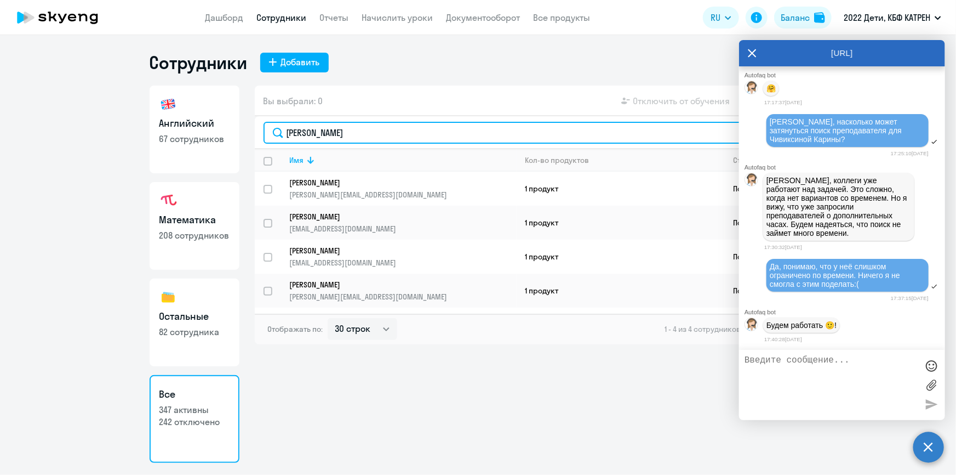
type input "[PERSON_NAME]"
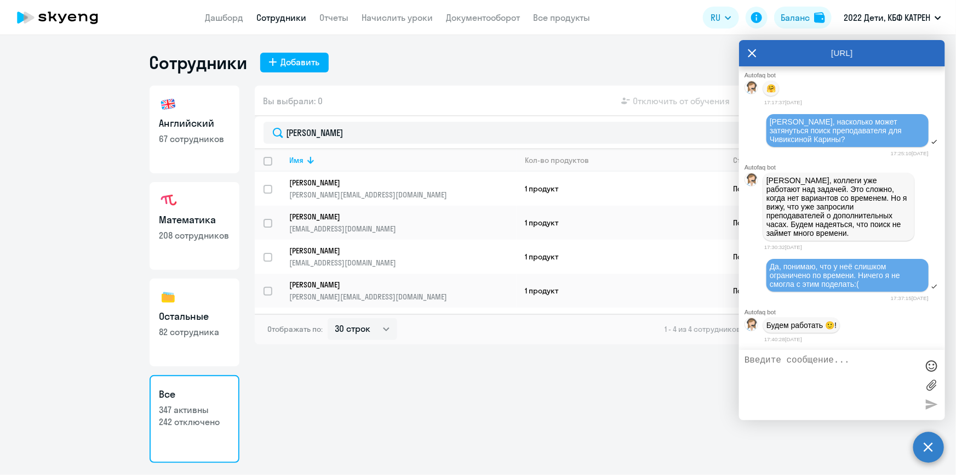
click at [756, 53] on icon at bounding box center [752, 53] width 9 height 26
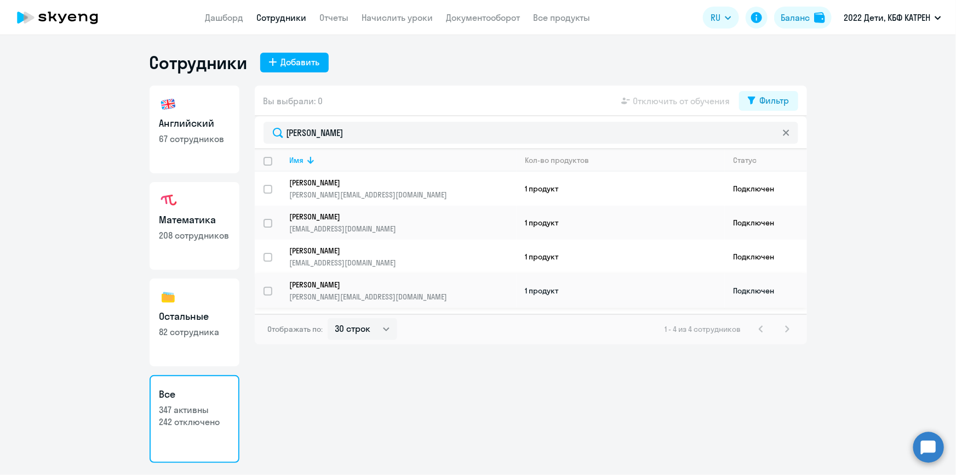
click at [362, 280] on p "[PERSON_NAME]" at bounding box center [396, 285] width 212 height 10
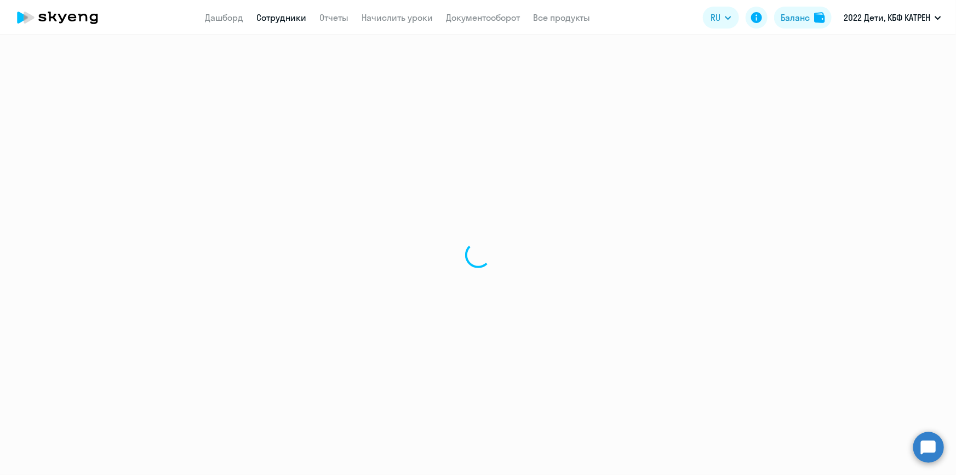
select select "math"
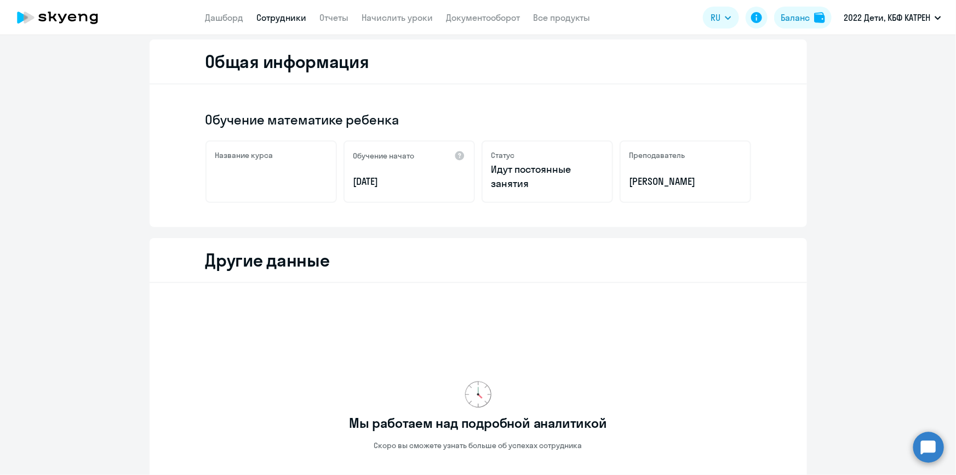
scroll to position [92, 0]
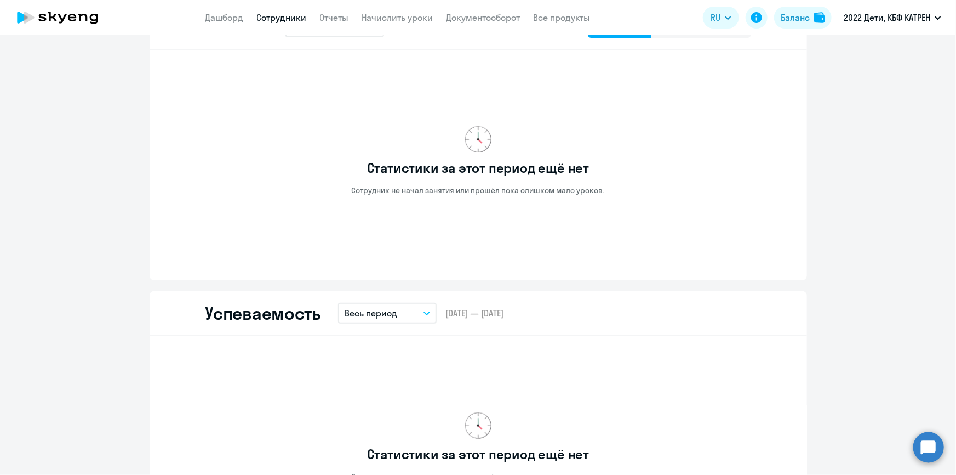
scroll to position [290, 0]
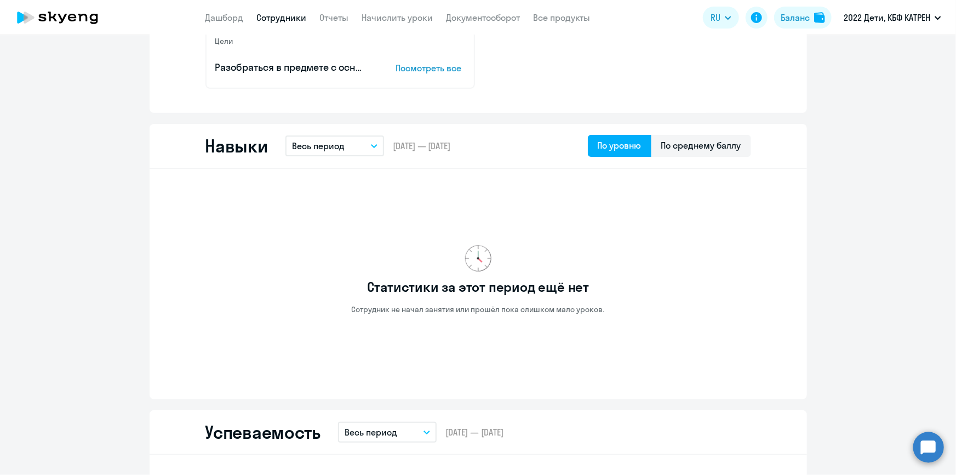
click at [286, 16] on link "Сотрудники" at bounding box center [282, 17] width 50 height 11
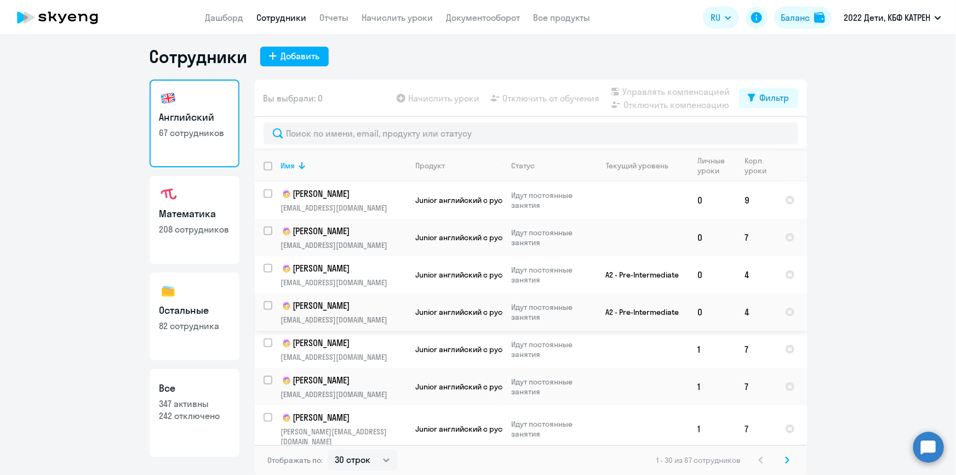
scroll to position [448, 0]
click at [380, 458] on select "30 строк 50 строк 100 строк" at bounding box center [363, 460] width 70 height 22
click at [380, 457] on select "30 строк 50 строк 100 строк" at bounding box center [363, 460] width 70 height 22
select select "100"
click at [328, 449] on select "30 строк 50 строк 100 строк" at bounding box center [363, 460] width 70 height 22
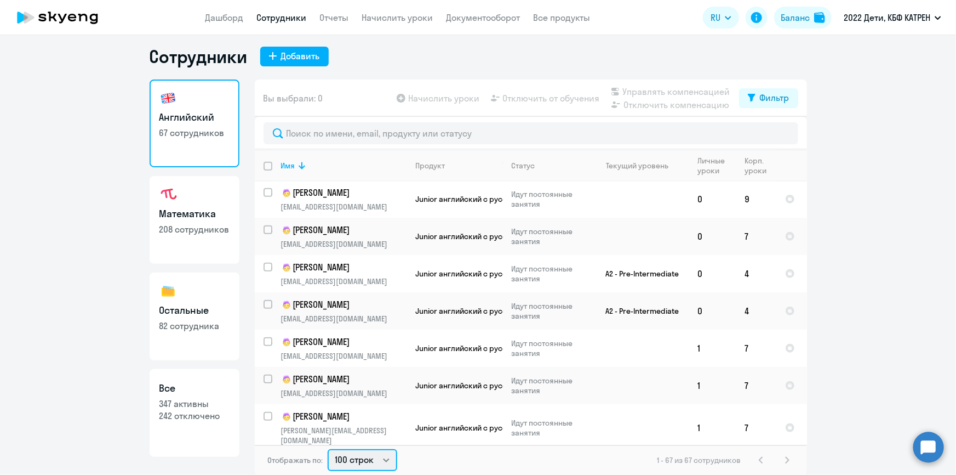
scroll to position [0, 0]
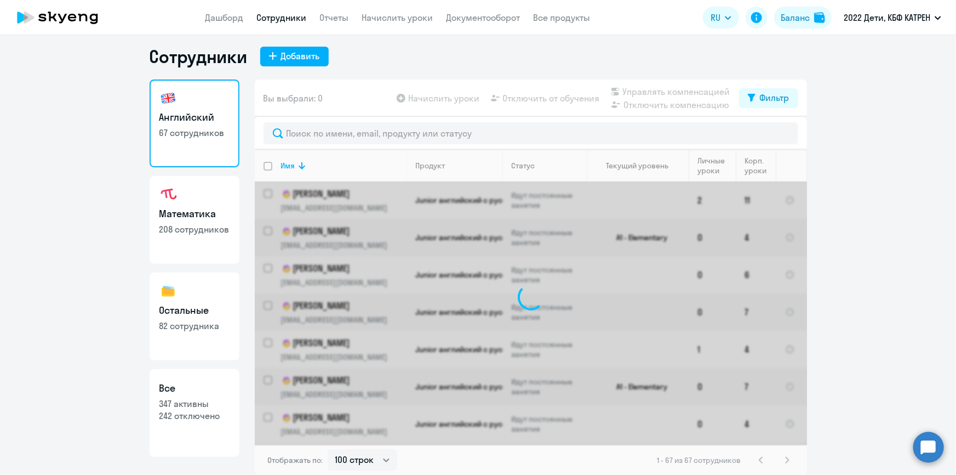
click at [206, 395] on link "Все 347 активны 242 отключено" at bounding box center [195, 413] width 90 height 88
select select "30"
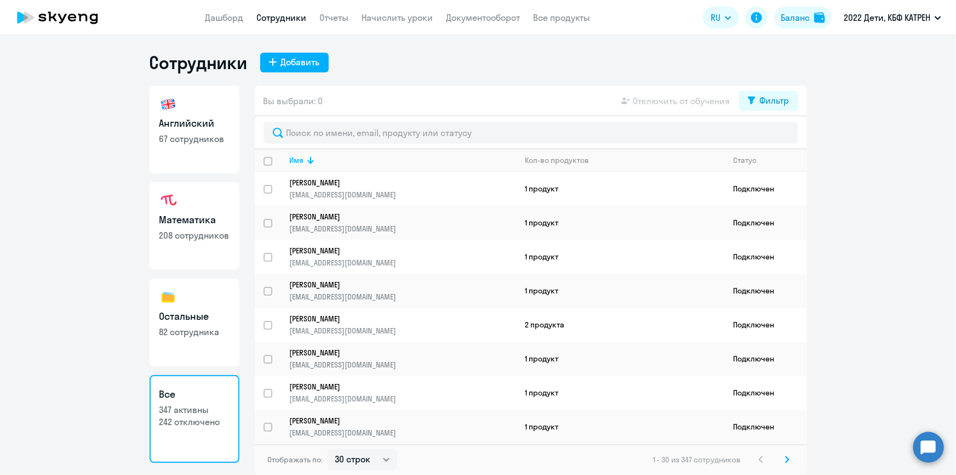
click at [179, 117] on h3 "Английский" at bounding box center [194, 123] width 70 height 14
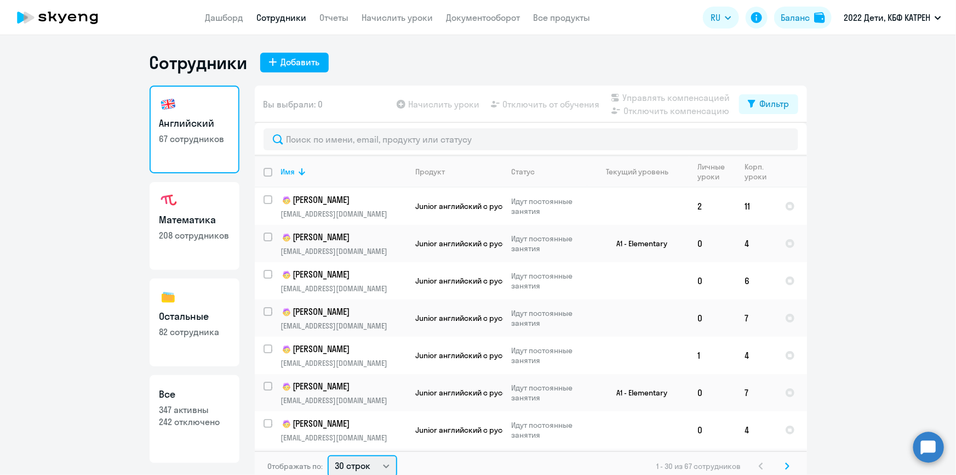
scroll to position [2, 0]
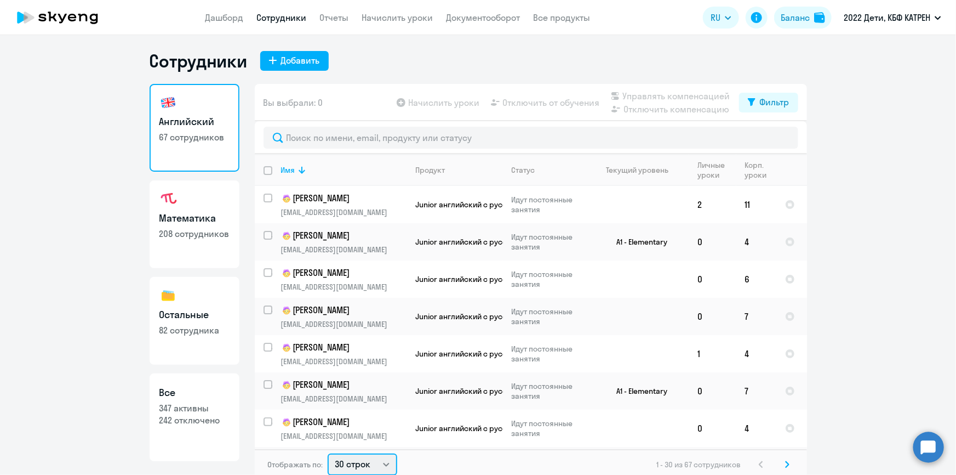
click at [380, 466] on select "30 строк 50 строк 100 строк" at bounding box center [363, 464] width 70 height 22
select select "100"
click at [328, 453] on select "30 строк 50 строк 100 строк" at bounding box center [363, 464] width 70 height 22
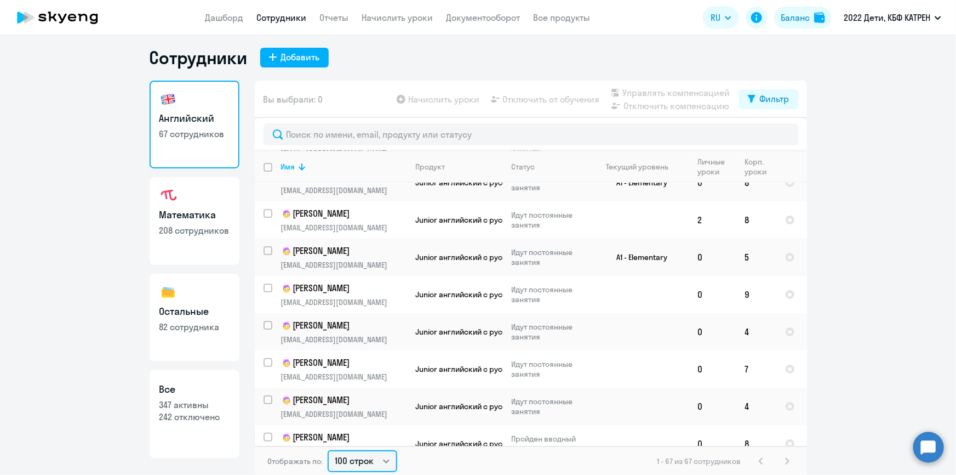
scroll to position [6, 0]
click at [195, 209] on h3 "Математика" at bounding box center [194, 214] width 70 height 14
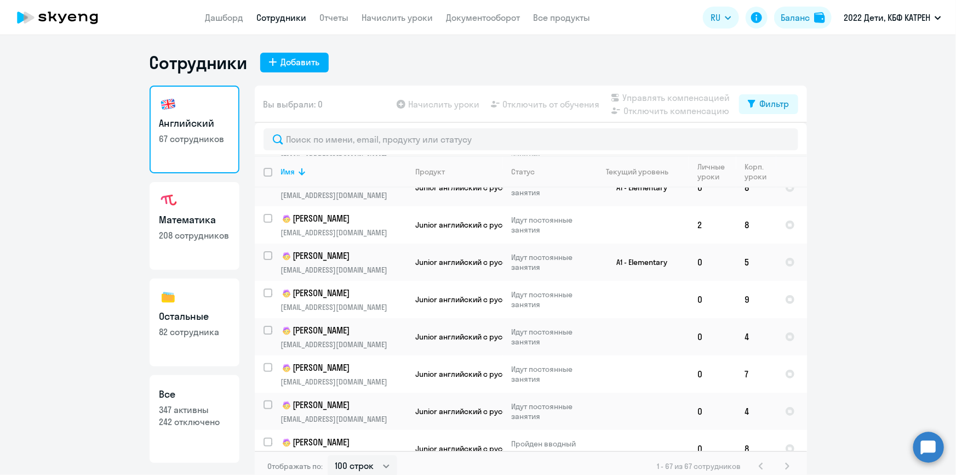
select select "30"
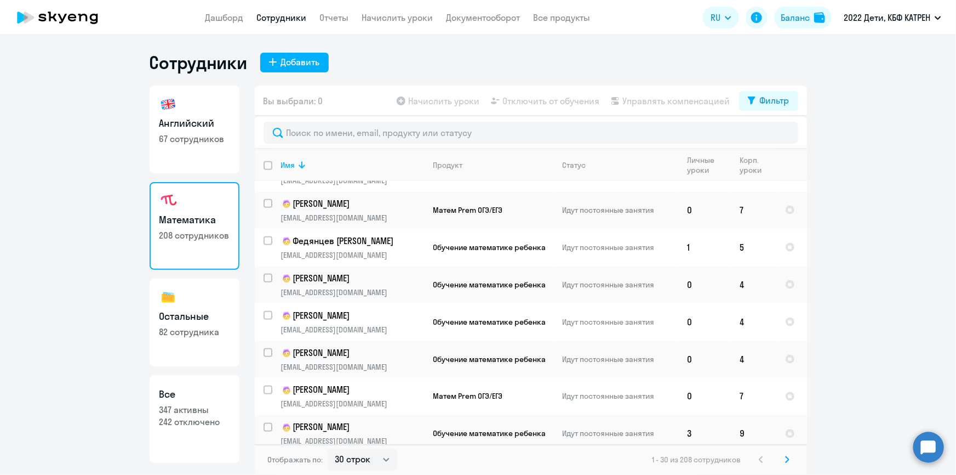
scroll to position [832, 0]
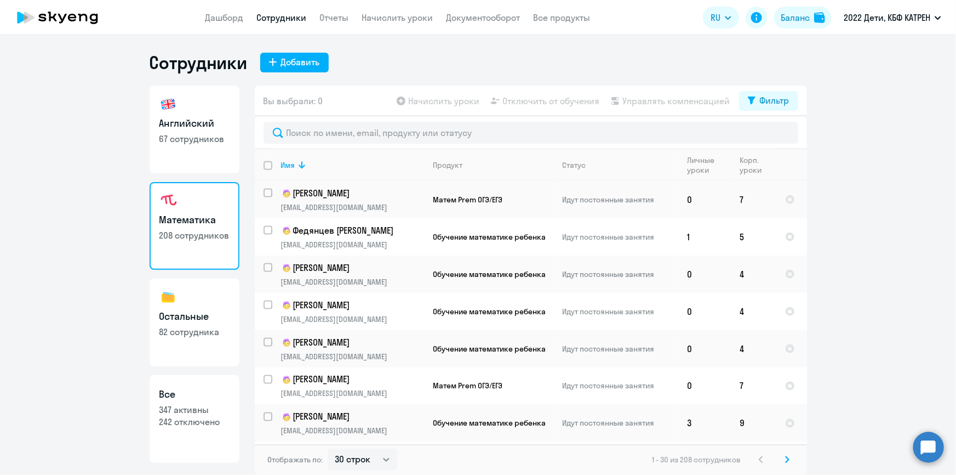
click at [789, 460] on icon at bounding box center [787, 459] width 4 height 8
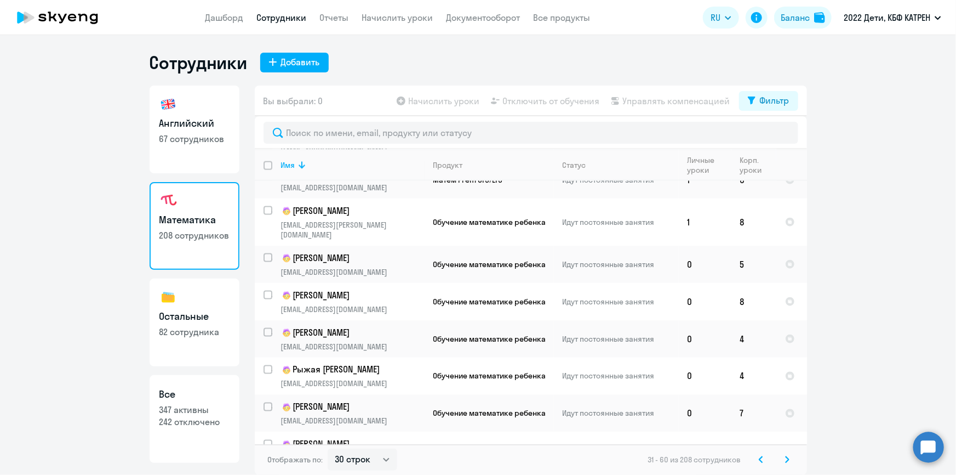
click at [789, 460] on icon at bounding box center [787, 459] width 4 height 8
